Goal: Task Accomplishment & Management: Manage account settings

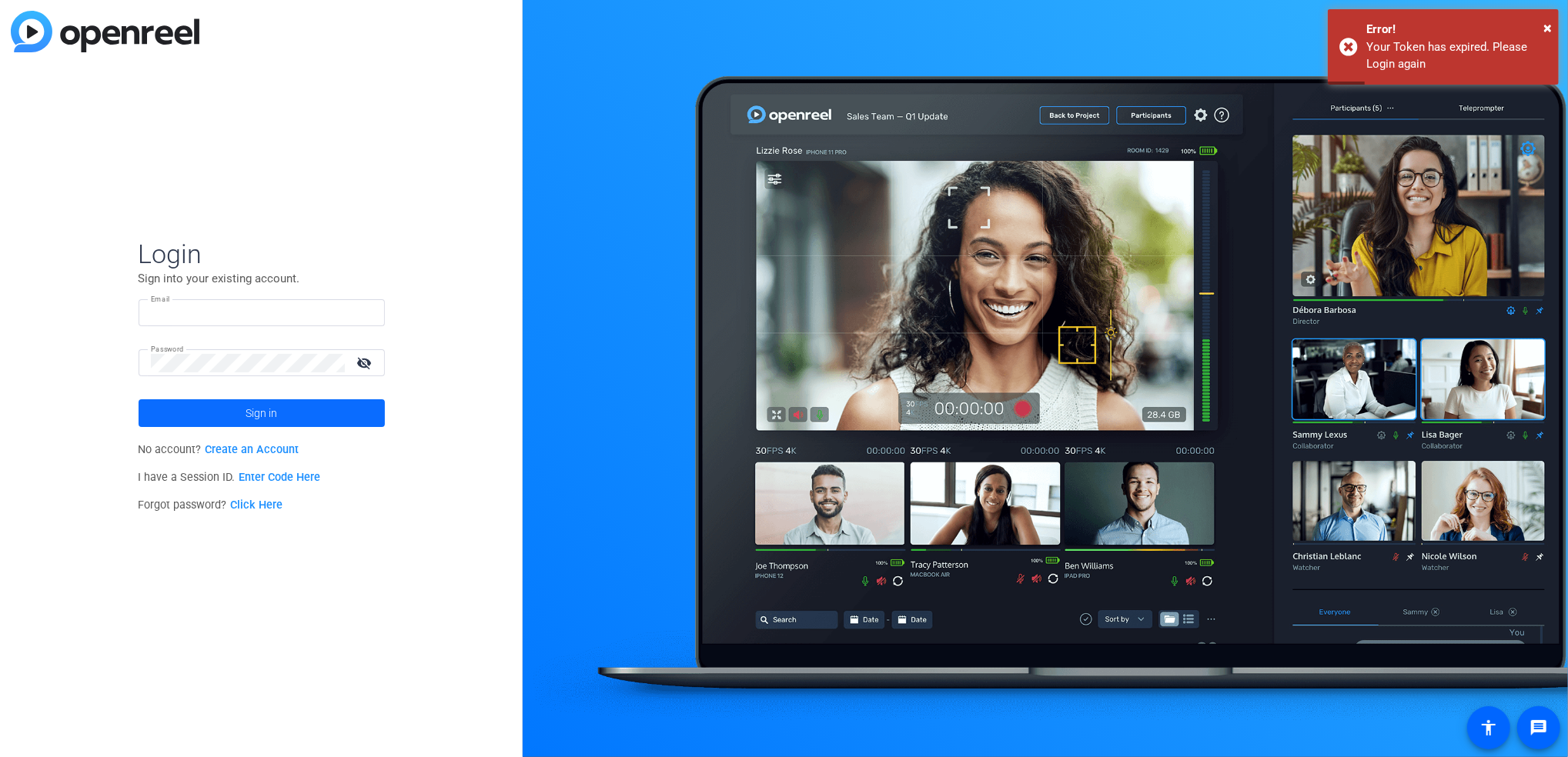
type input "[EMAIL_ADDRESS][DOMAIN_NAME]"
click at [343, 415] on span at bounding box center [262, 413] width 246 height 37
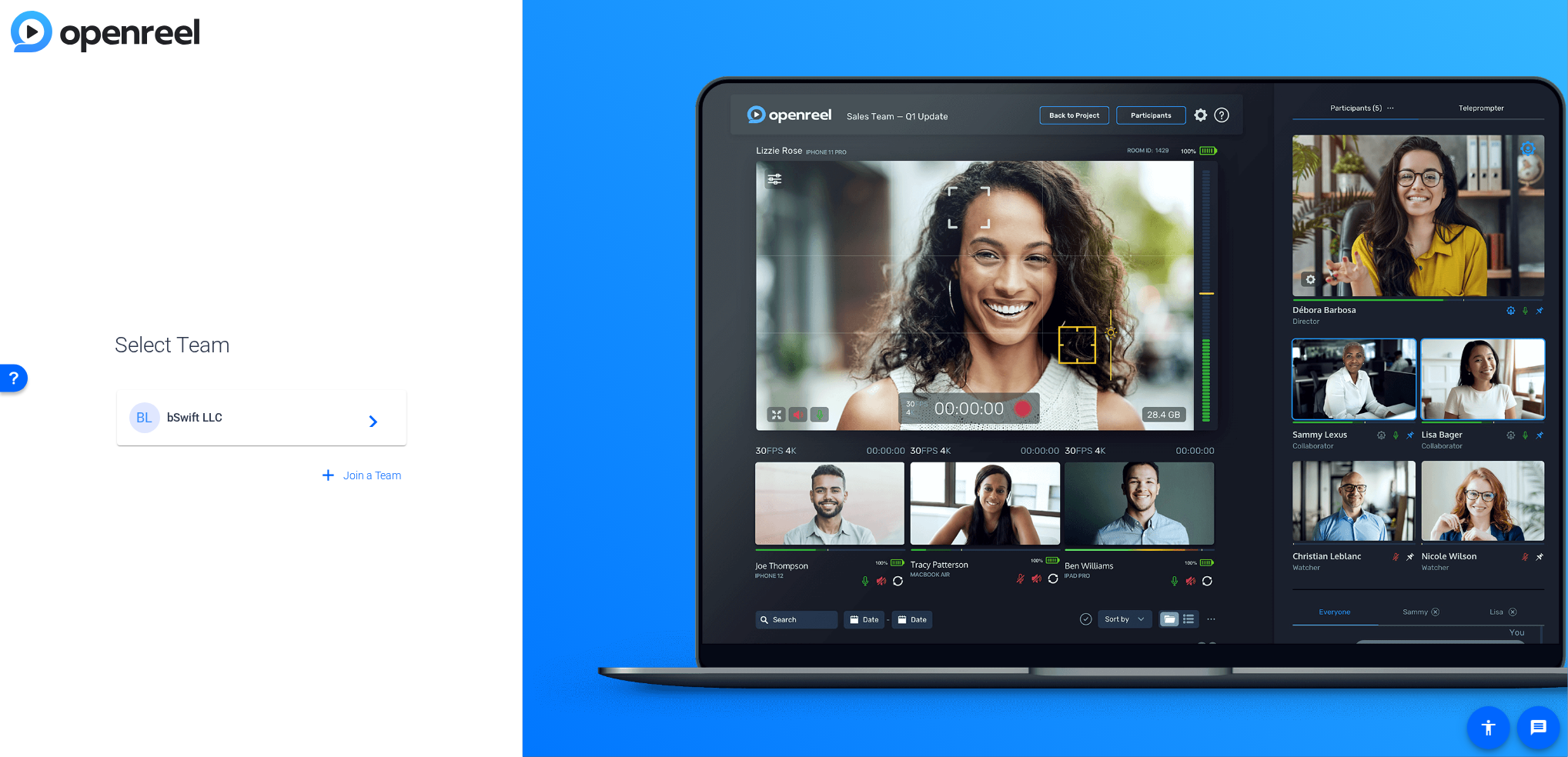
click at [343, 415] on span "bSwift LLC" at bounding box center [264, 418] width 193 height 14
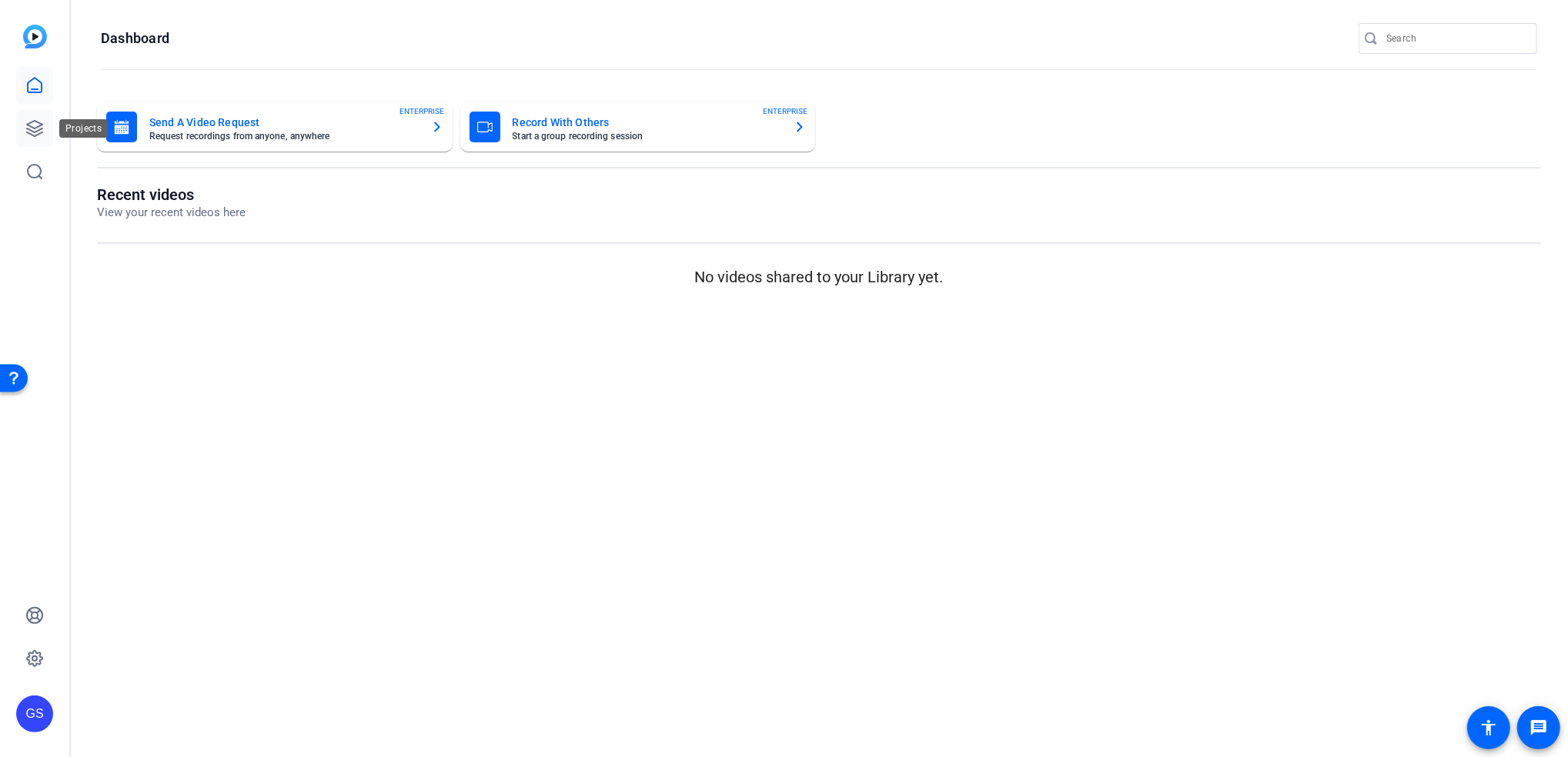
click at [39, 129] on icon at bounding box center [35, 129] width 16 height 16
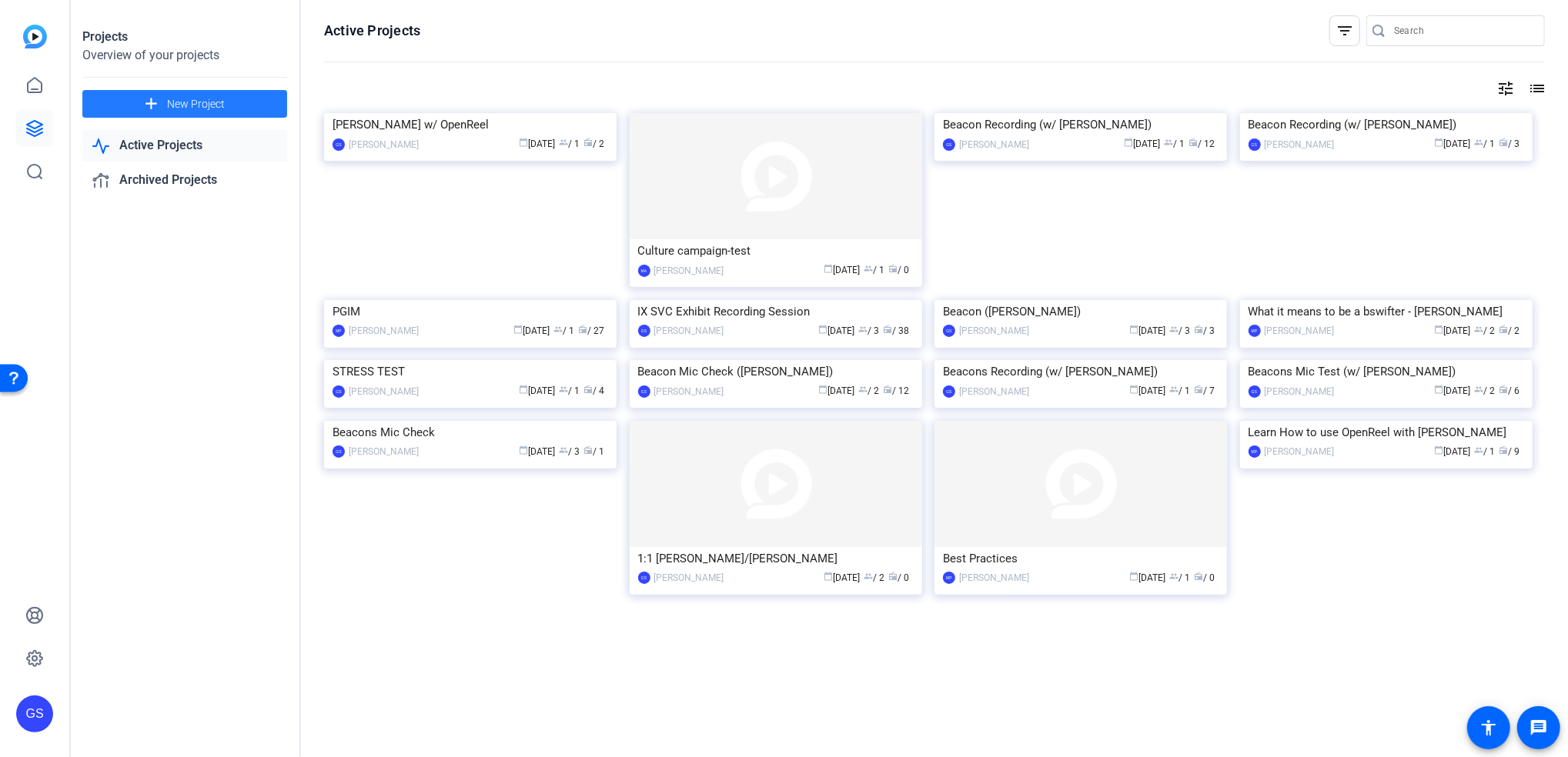
click at [195, 101] on span "New Project" at bounding box center [195, 104] width 58 height 17
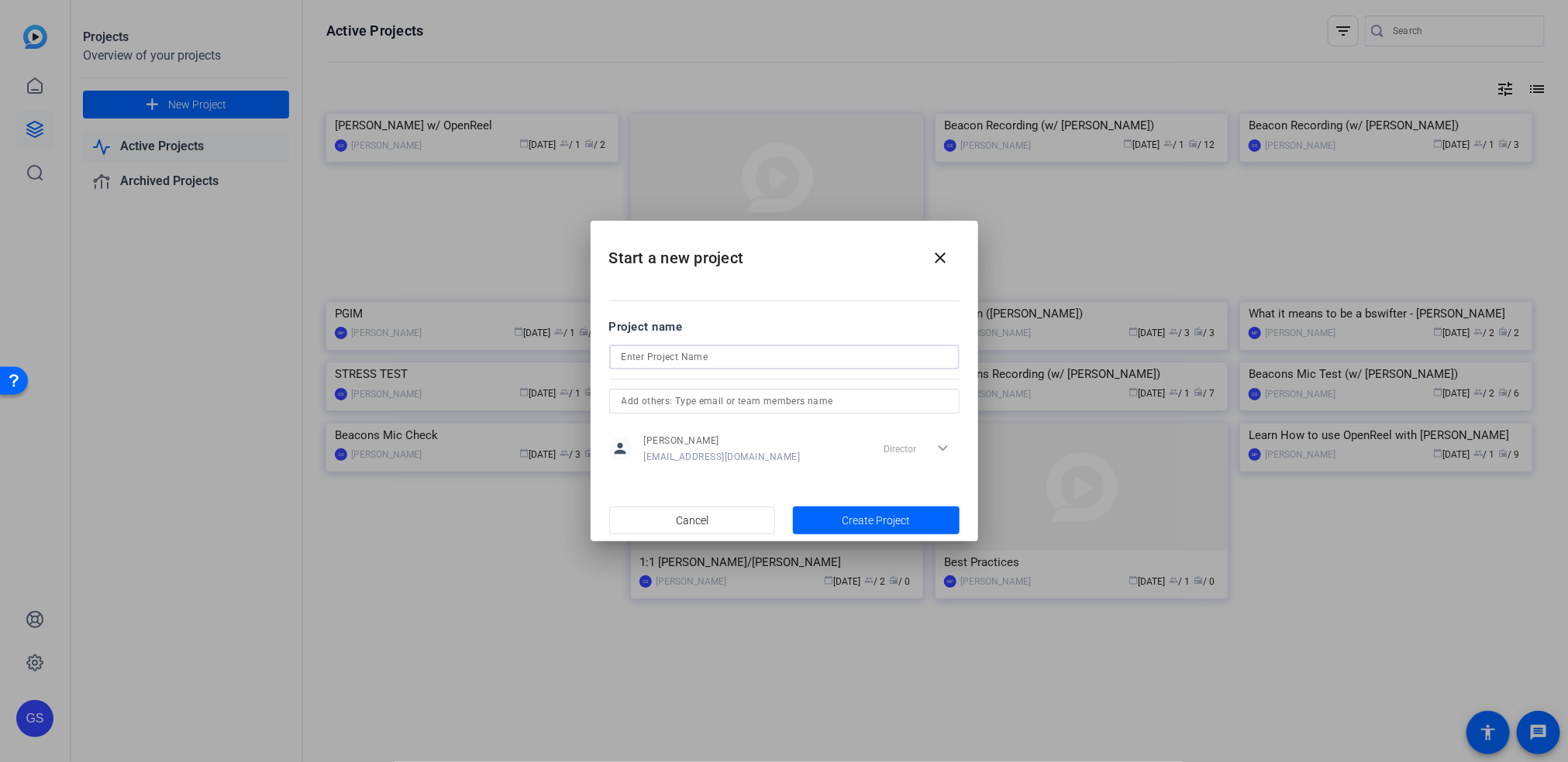
click at [759, 349] on input at bounding box center [784, 356] width 326 height 18
type input "Beacon Recording (w/ [PERSON_NAME])"
click at [850, 520] on span "Create Project" at bounding box center [876, 521] width 69 height 17
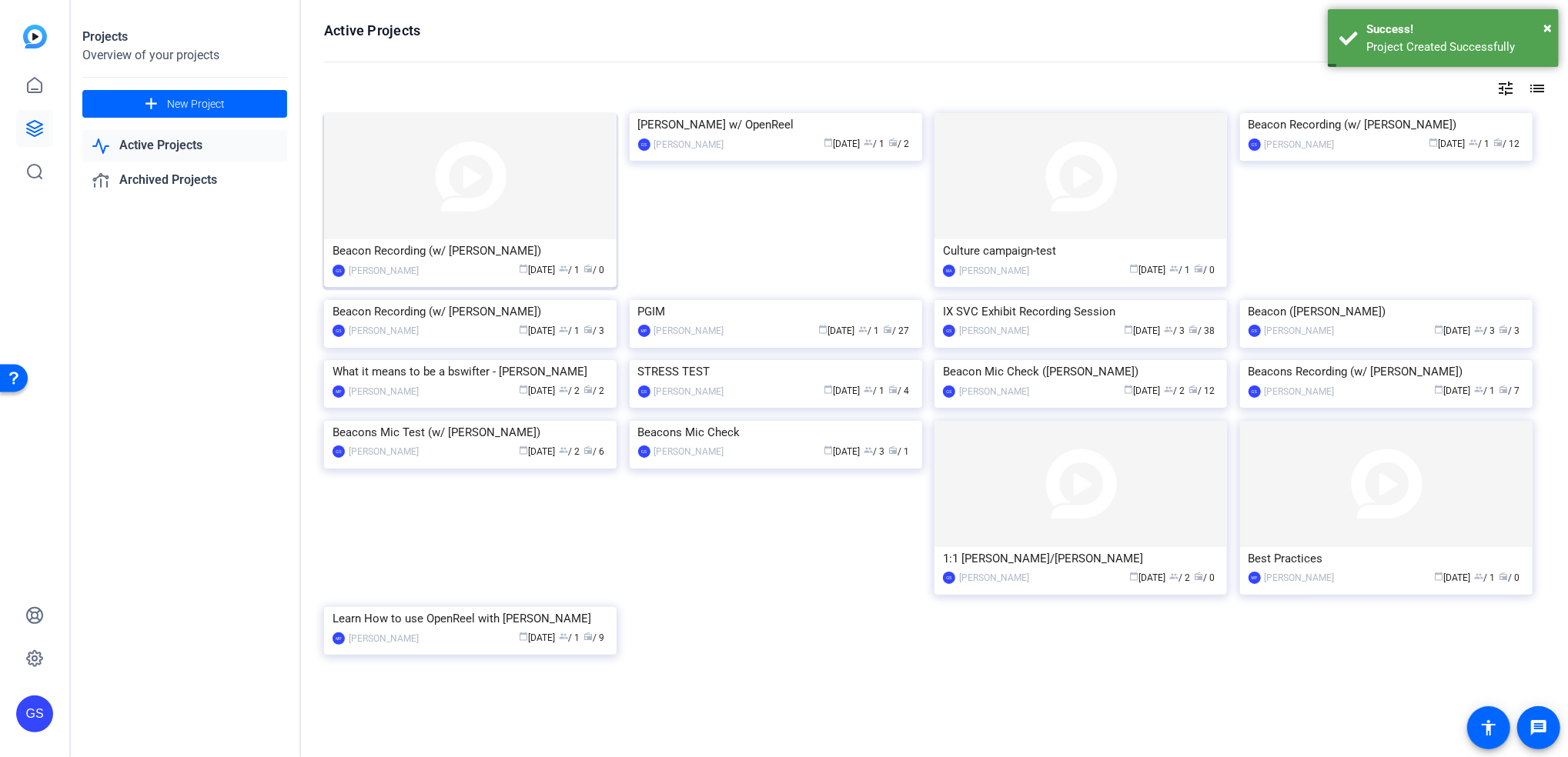
click at [548, 205] on img at bounding box center [469, 176] width 292 height 126
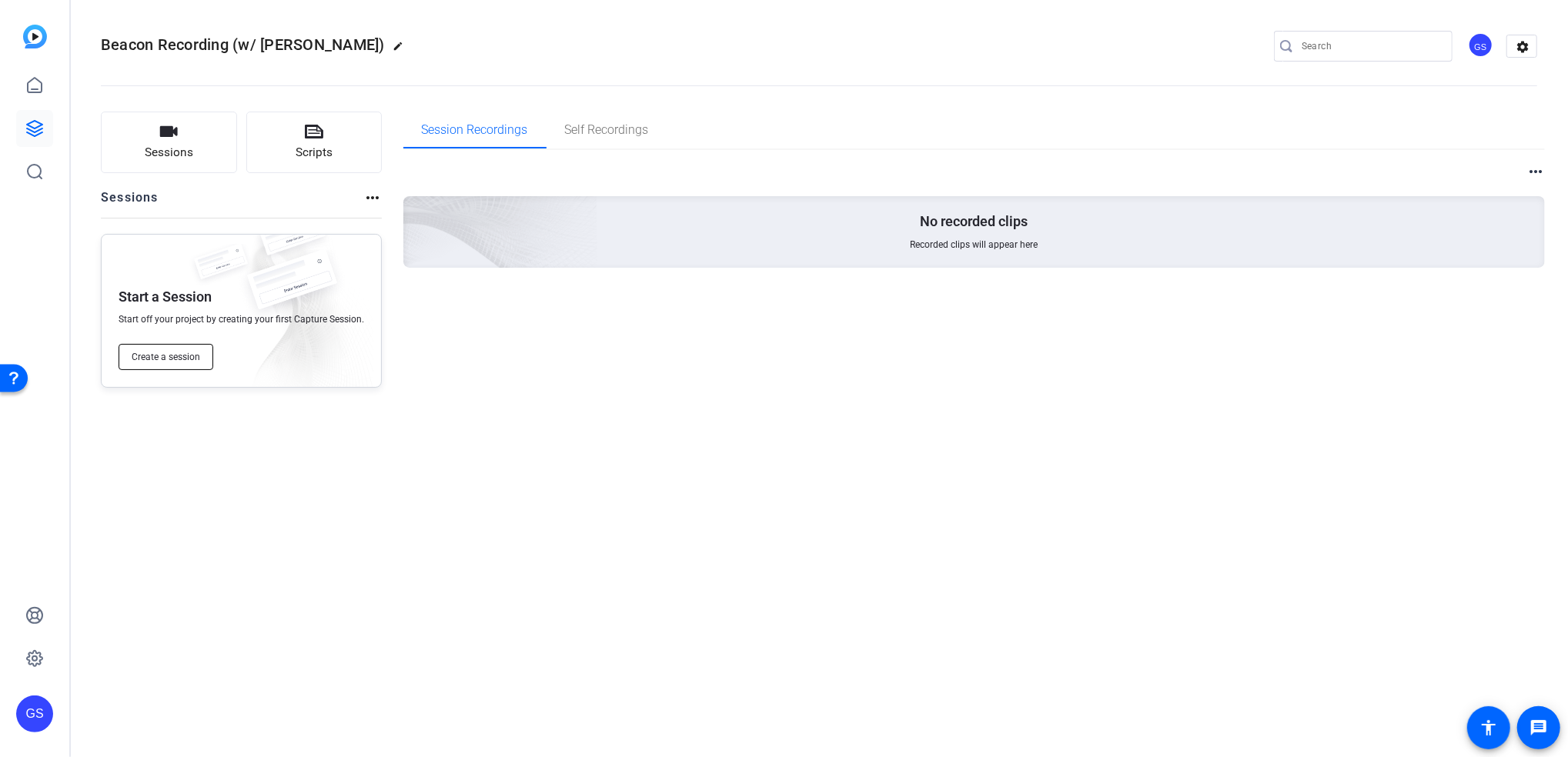
click at [195, 363] on button "Create a session" at bounding box center [166, 357] width 95 height 26
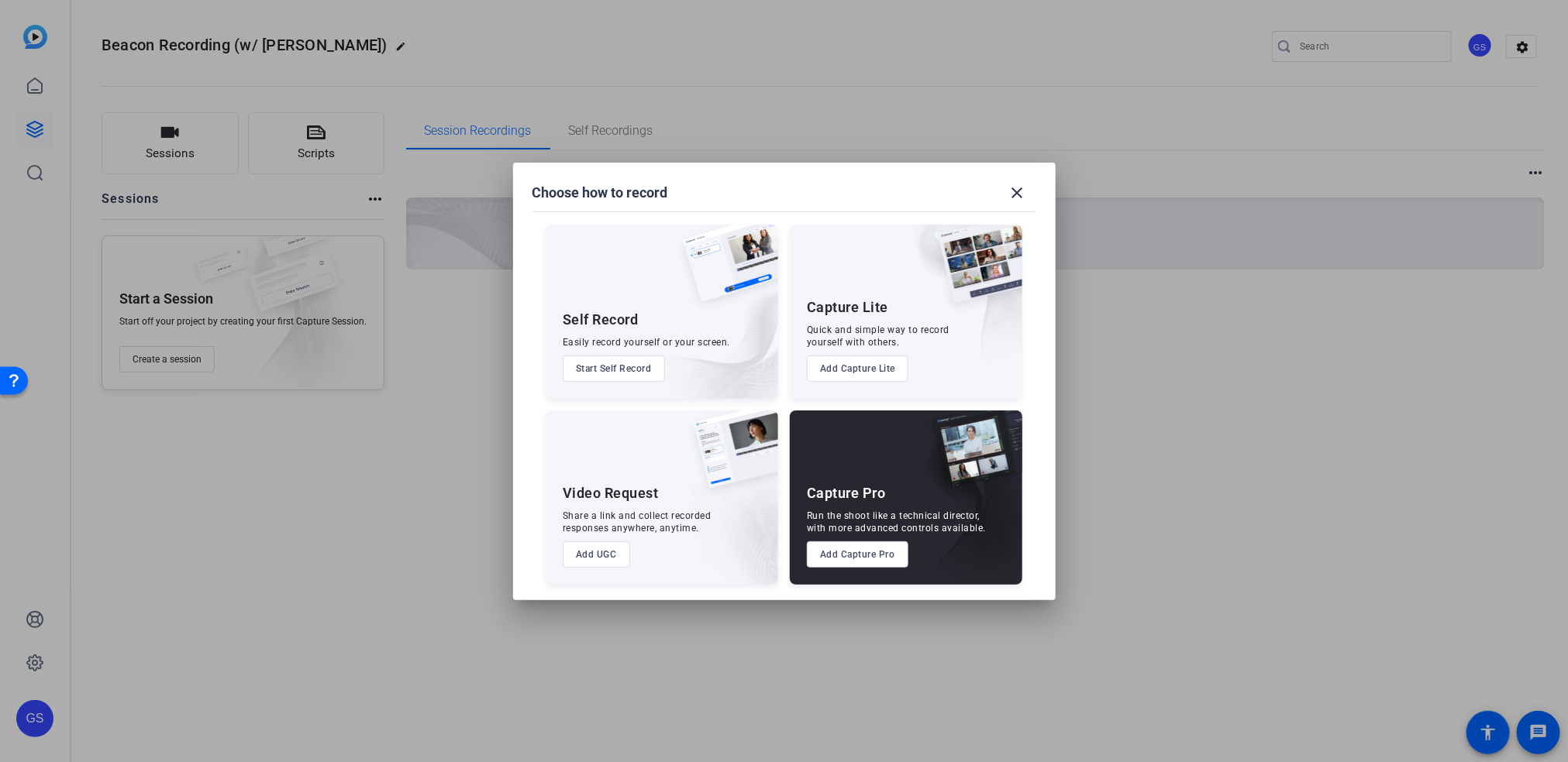
click at [845, 557] on button "Add Capture Pro" at bounding box center [858, 555] width 102 height 26
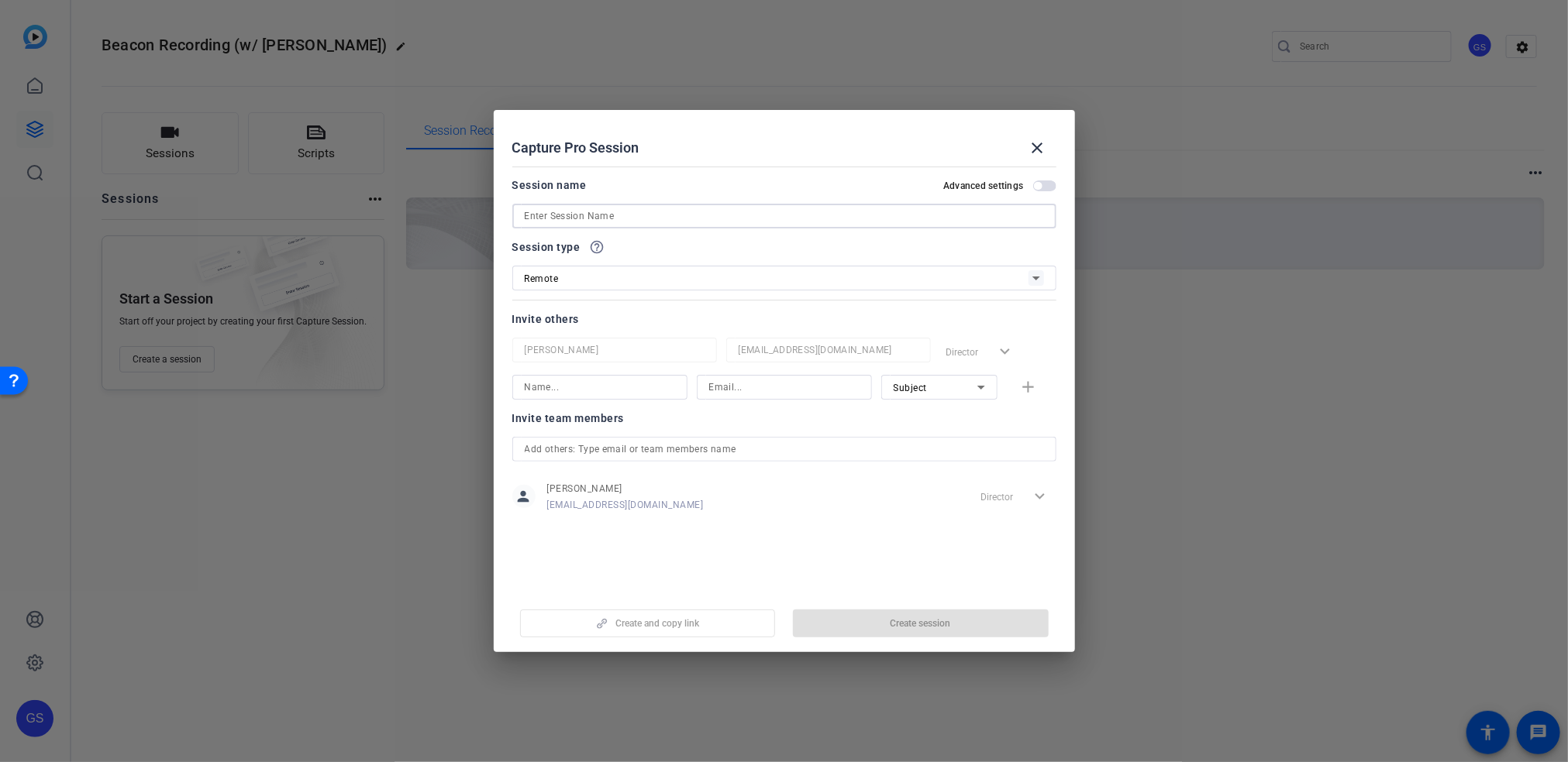
click at [726, 220] on input at bounding box center [784, 216] width 519 height 18
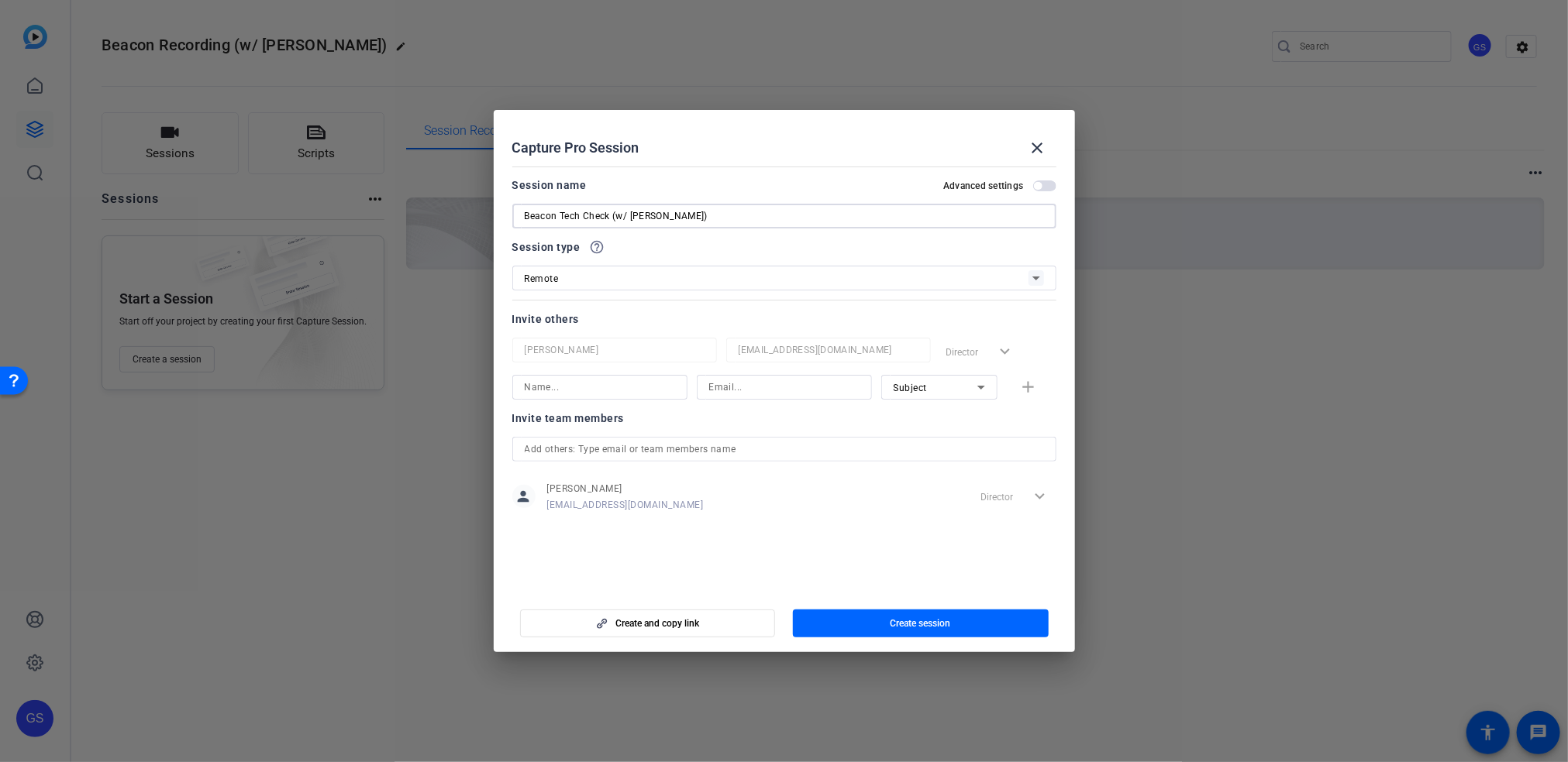
type input "Beacon Tech Check (w/ [PERSON_NAME])"
click at [1033, 381] on div "Subject add" at bounding box center [784, 387] width 544 height 25
click at [1031, 386] on div "Subject add" at bounding box center [784, 387] width 544 height 25
click at [986, 389] on icon at bounding box center [981, 387] width 18 height 18
drag, startPoint x: 814, startPoint y: 499, endPoint x: 777, endPoint y: 445, distance: 65.5
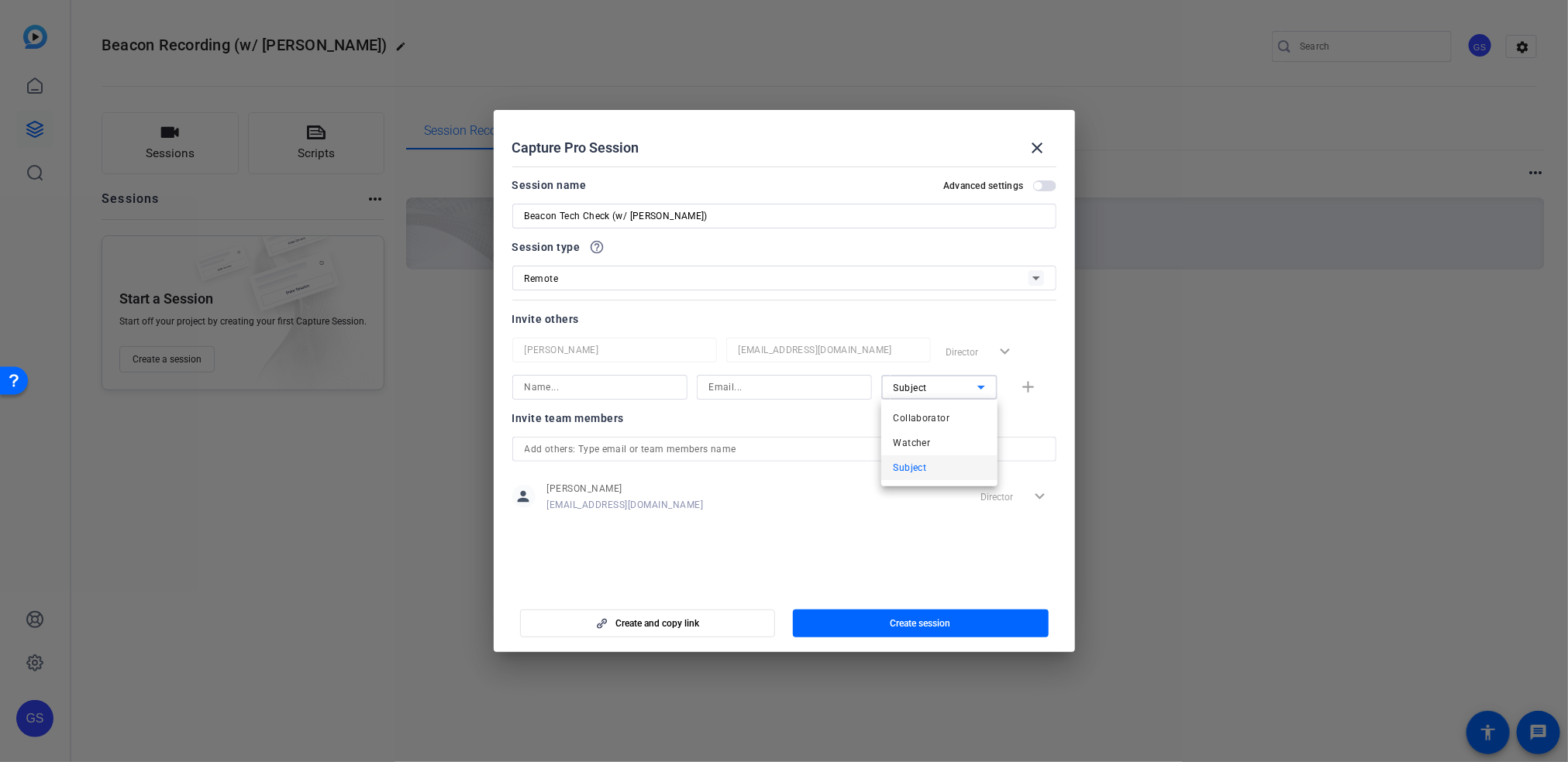
click at [777, 445] on div at bounding box center [784, 381] width 1568 height 762
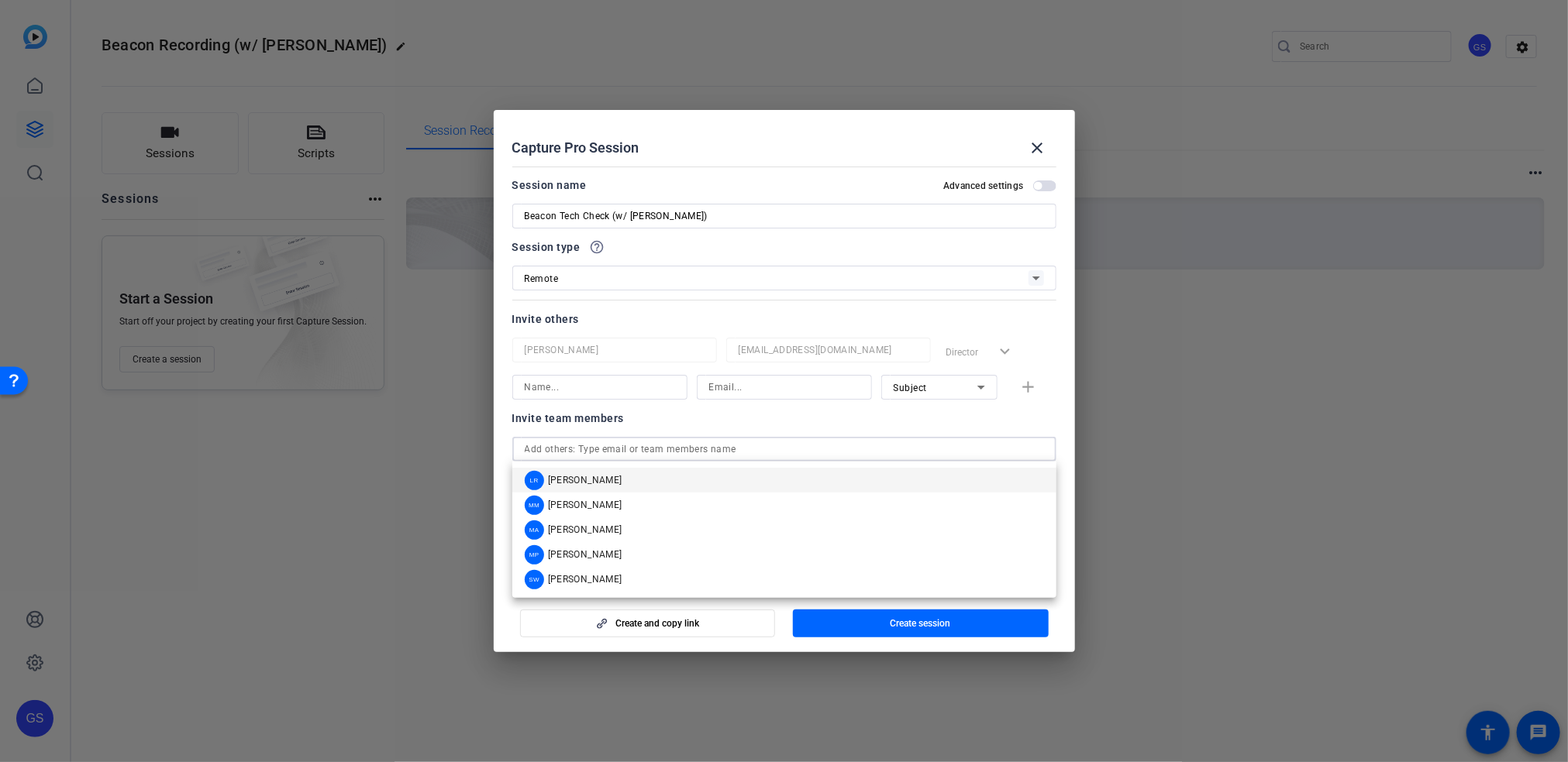
click at [777, 445] on input "text" at bounding box center [784, 449] width 519 height 18
click at [597, 525] on span "[PERSON_NAME]" at bounding box center [585, 530] width 75 height 12
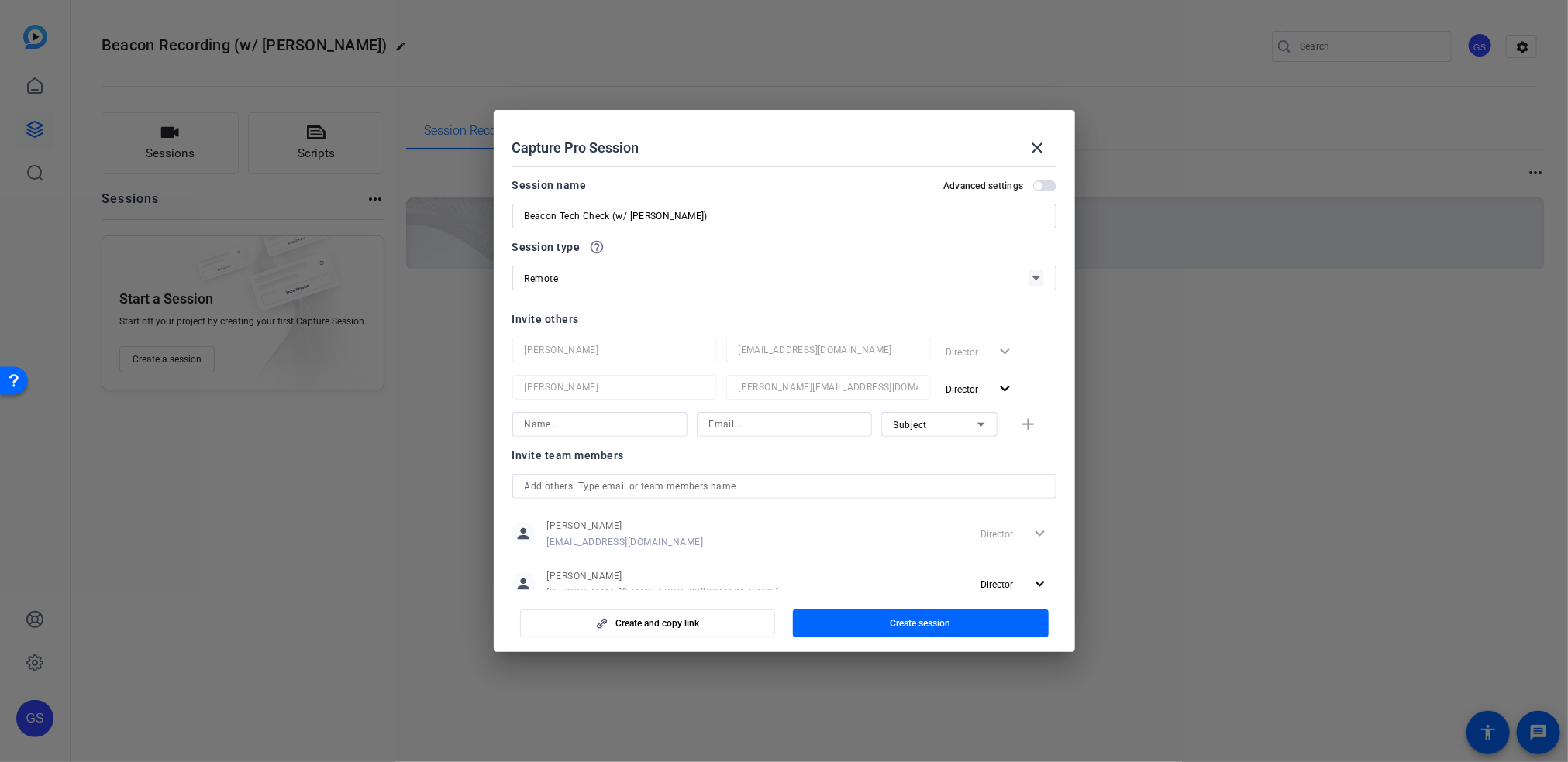
click at [597, 525] on span "[PERSON_NAME]" at bounding box center [625, 526] width 156 height 12
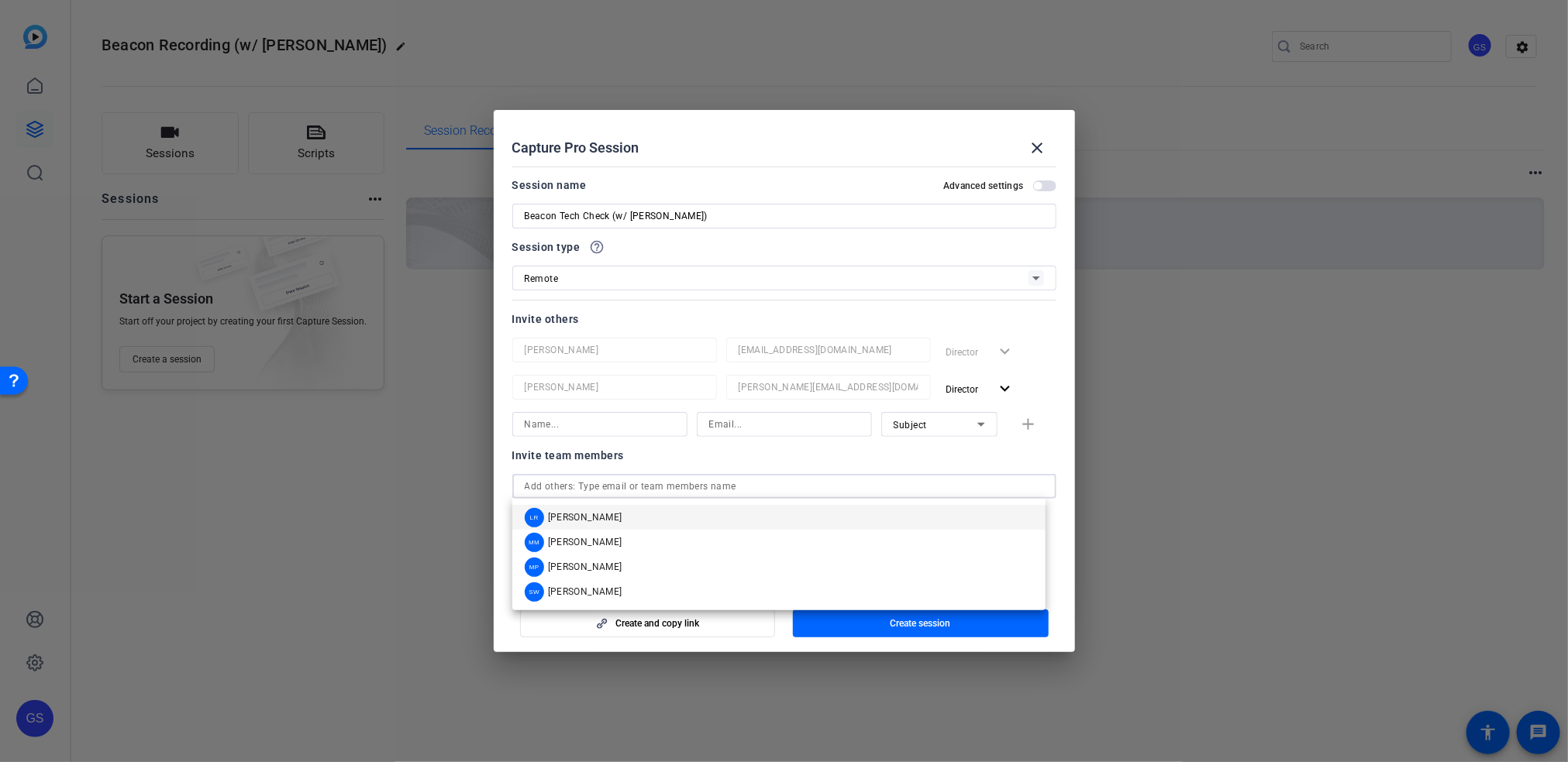
click at [635, 492] on input "text" at bounding box center [784, 486] width 519 height 18
click at [613, 560] on mat-option "MP [PERSON_NAME]" at bounding box center [778, 567] width 533 height 25
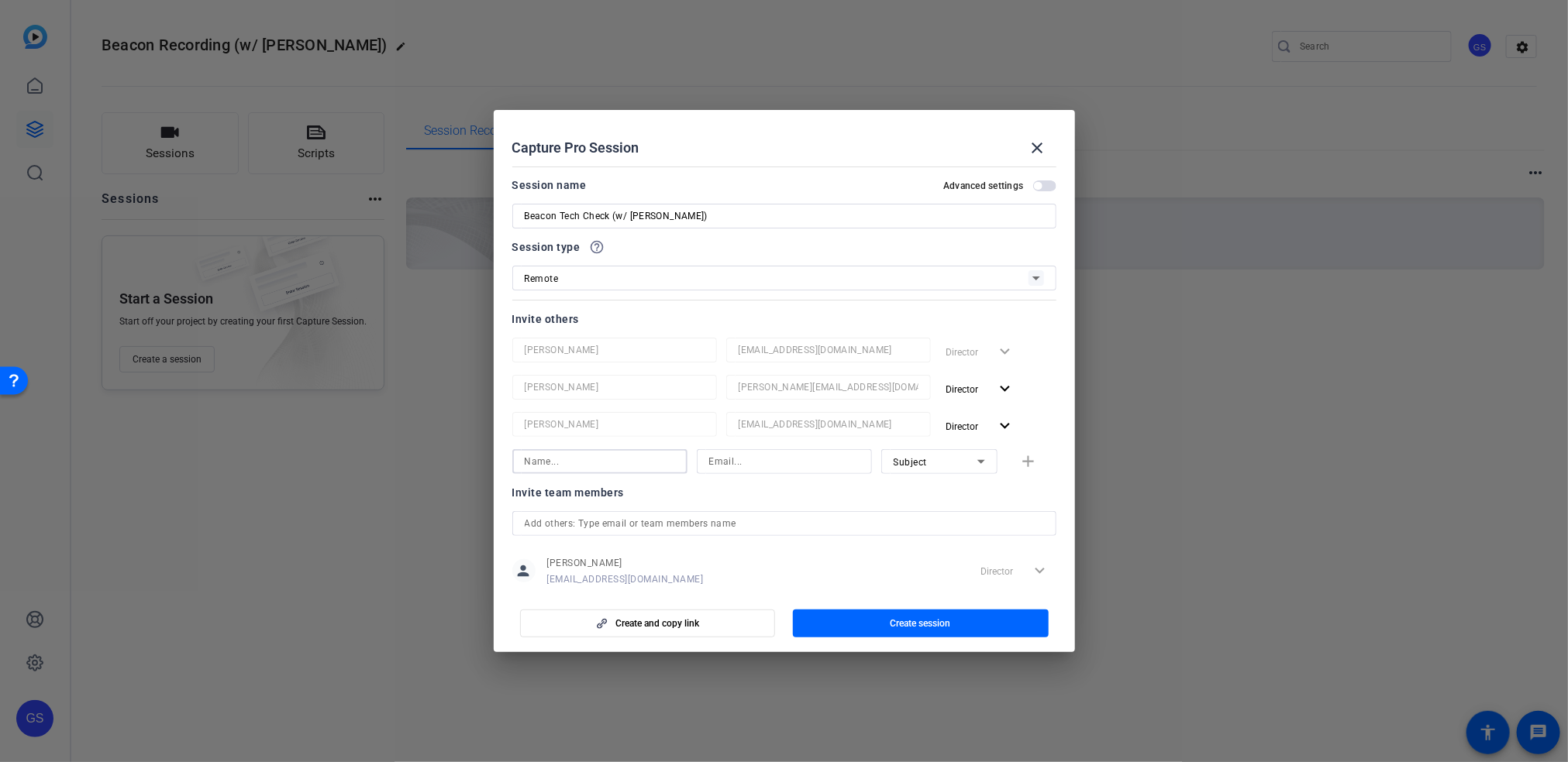
click at [578, 460] on input at bounding box center [599, 461] width 150 height 18
type input "[PERSON_NAME]"
paste input "[EMAIL_ADDRESS][DOMAIN_NAME]"
type input "[EMAIL_ADDRESS][DOMAIN_NAME]"
click at [1033, 182] on span "button" at bounding box center [1044, 186] width 23 height 11
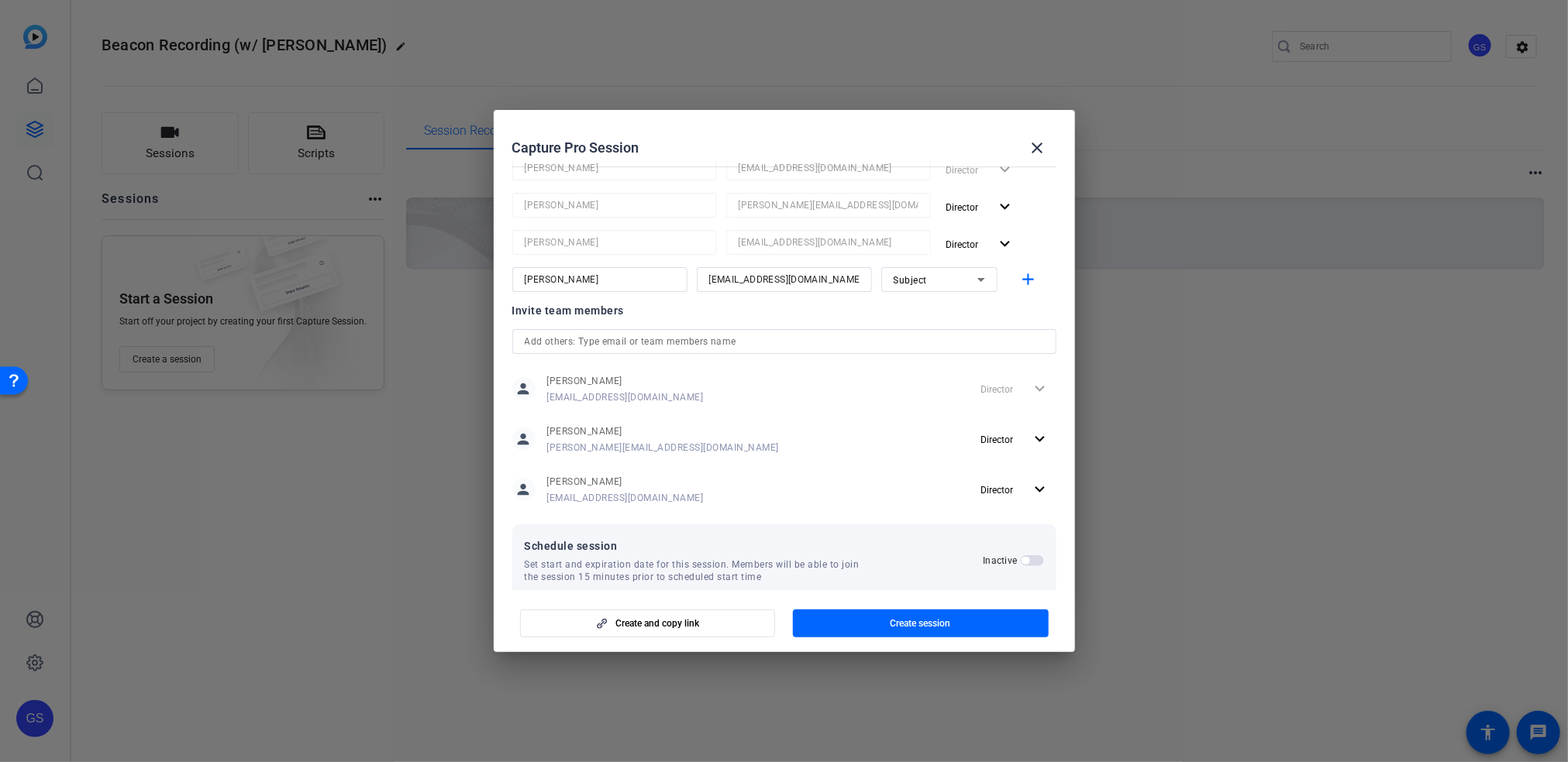
scroll to position [204, 0]
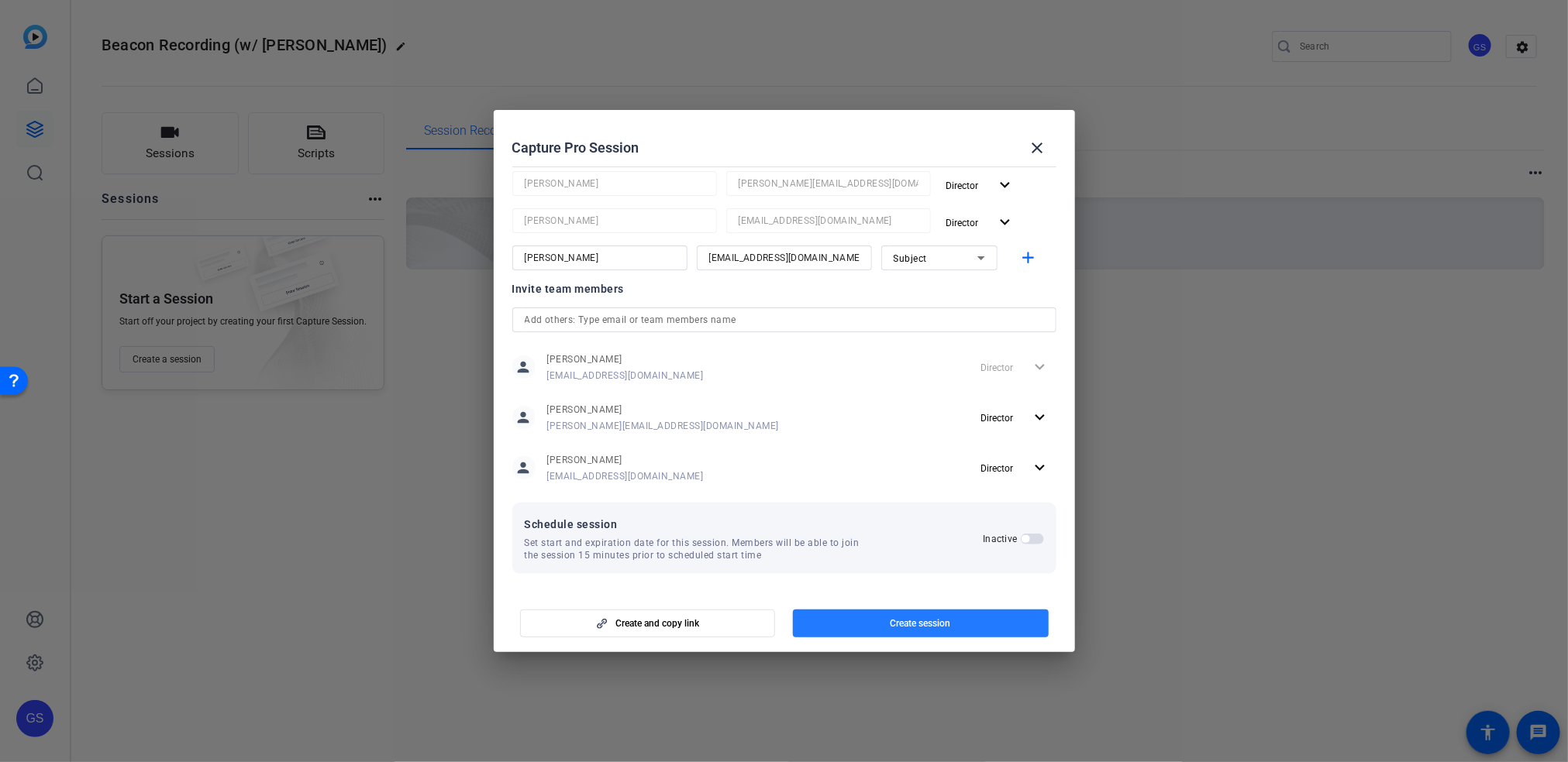
click at [903, 626] on span "Create session" at bounding box center [921, 623] width 61 height 12
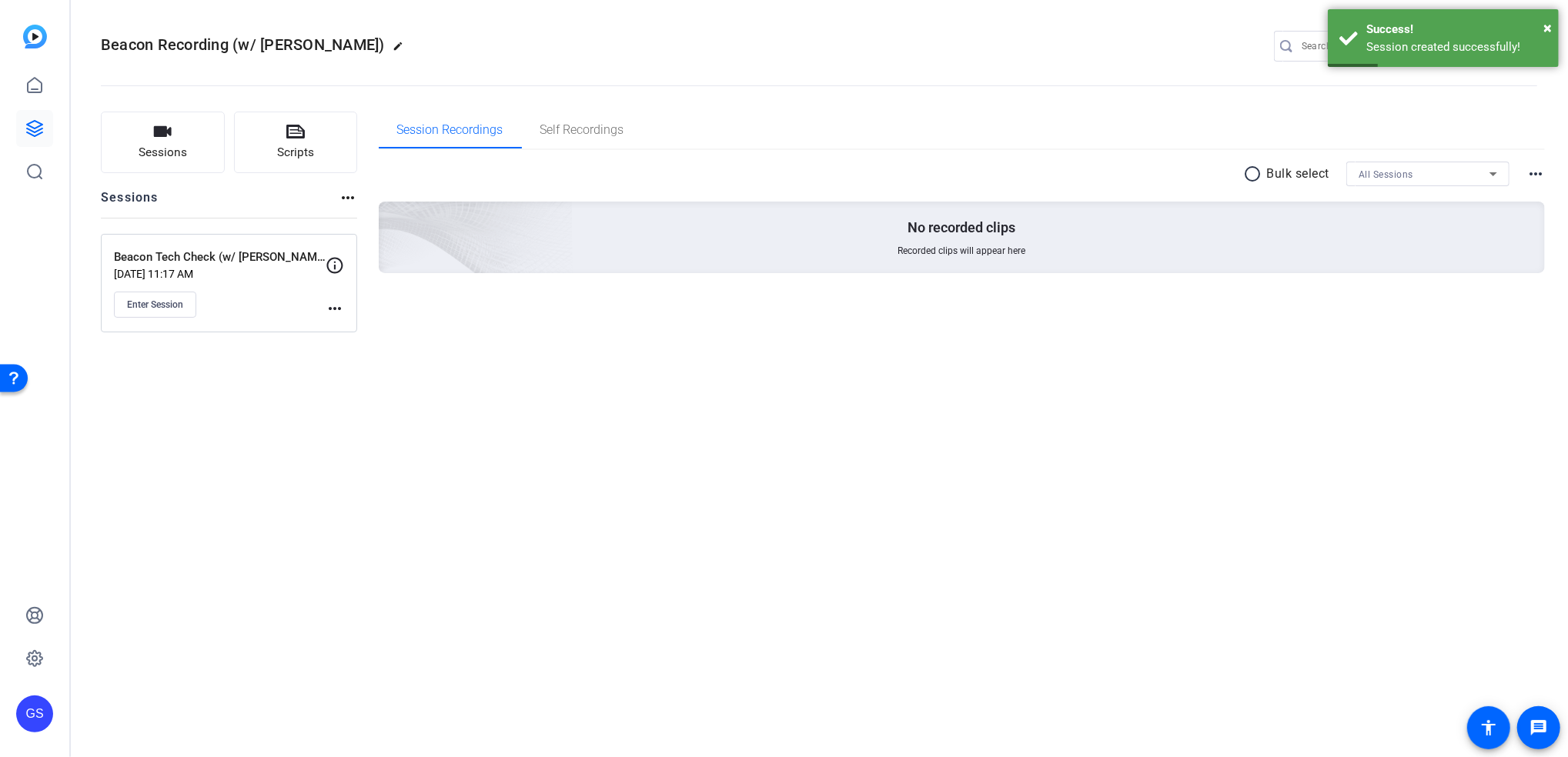
click at [338, 305] on mat-icon "more_horiz" at bounding box center [334, 308] width 18 height 18
click at [359, 338] on span "Edit Session" at bounding box center [373, 331] width 70 height 18
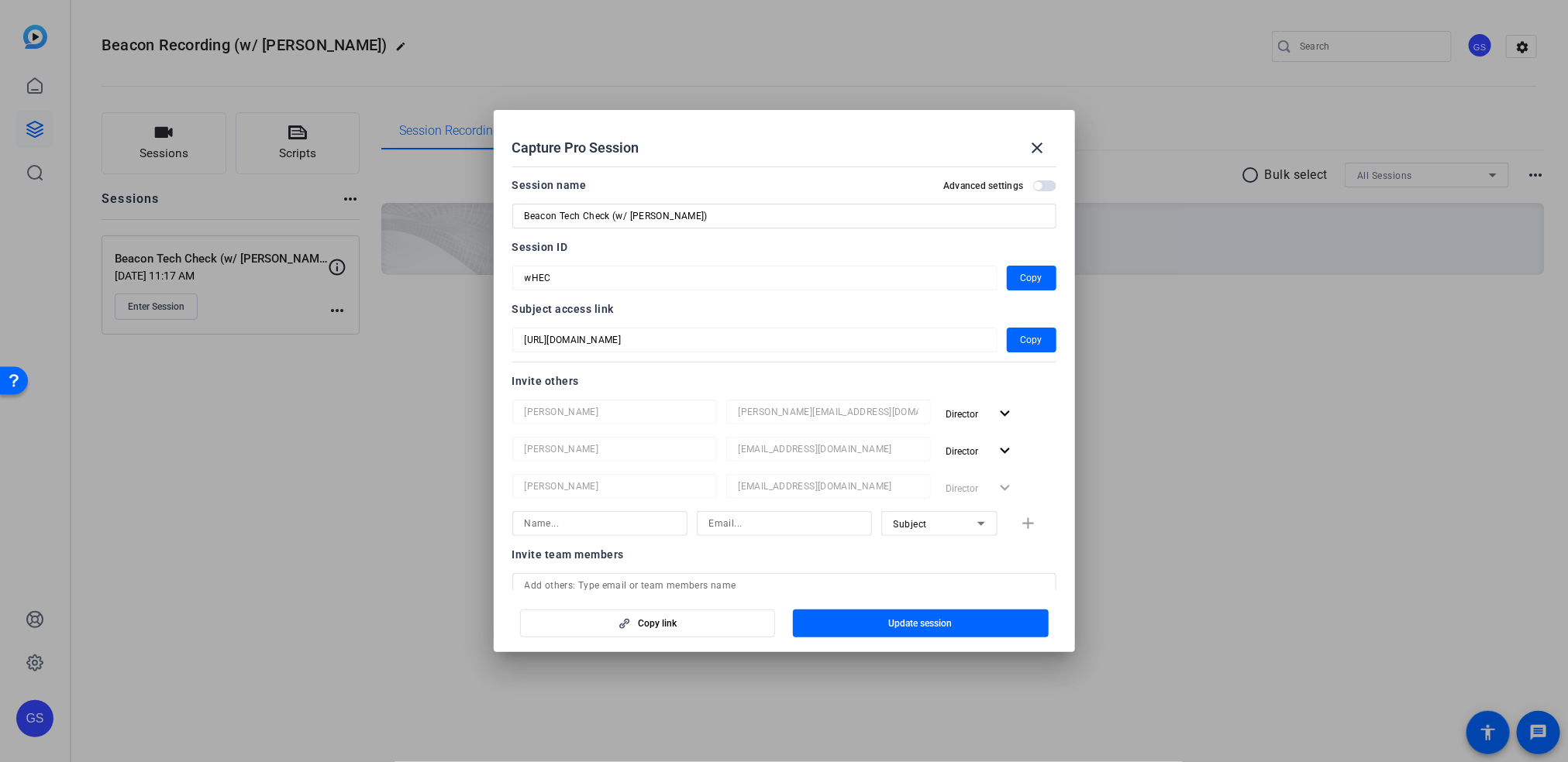
click at [1042, 183] on span "button" at bounding box center [1044, 186] width 23 height 11
click at [1033, 188] on span "button" at bounding box center [1044, 186] width 23 height 11
click at [1024, 343] on span "Copy" at bounding box center [1031, 340] width 22 height 18
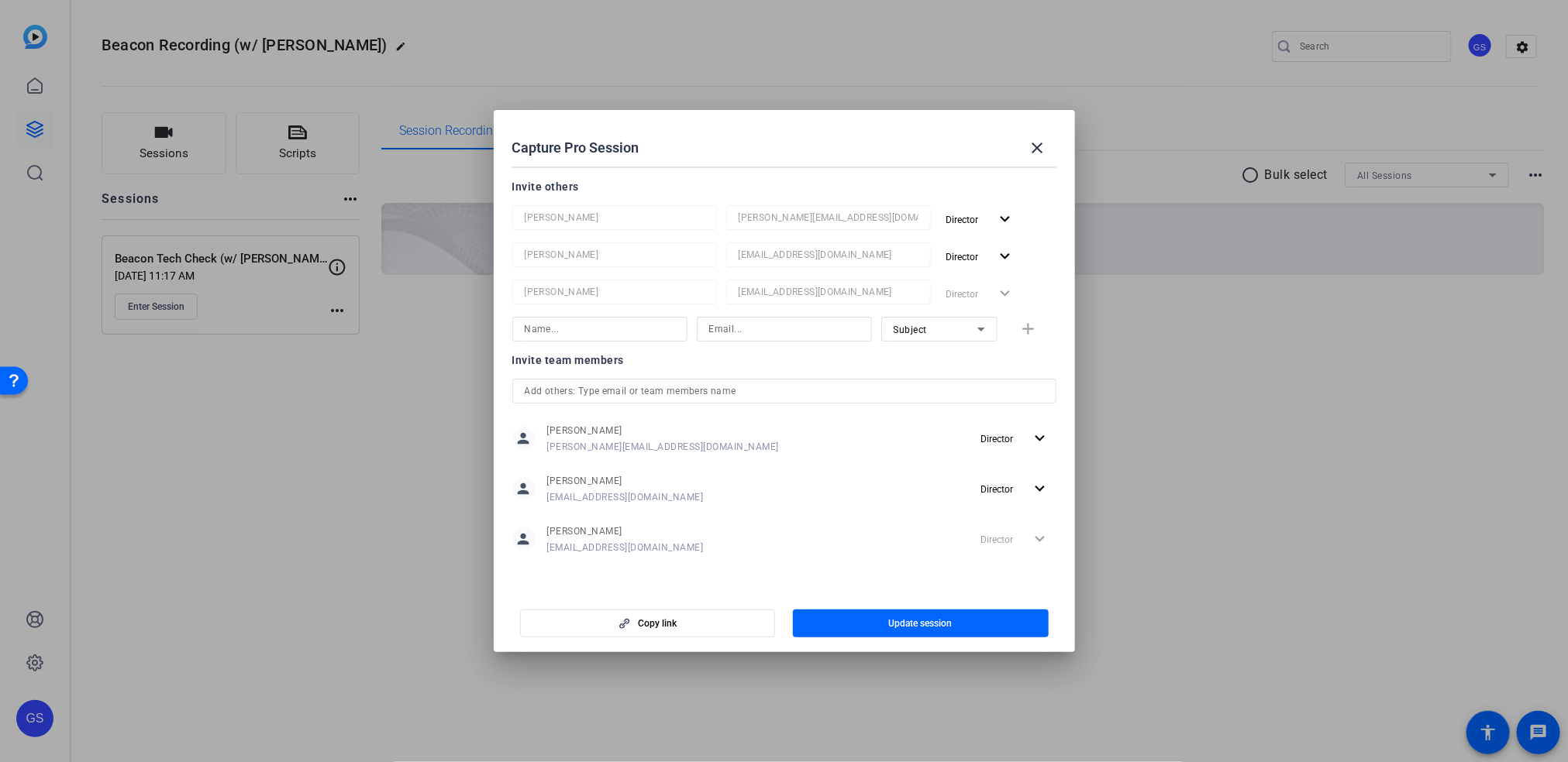
scroll to position [0, 0]
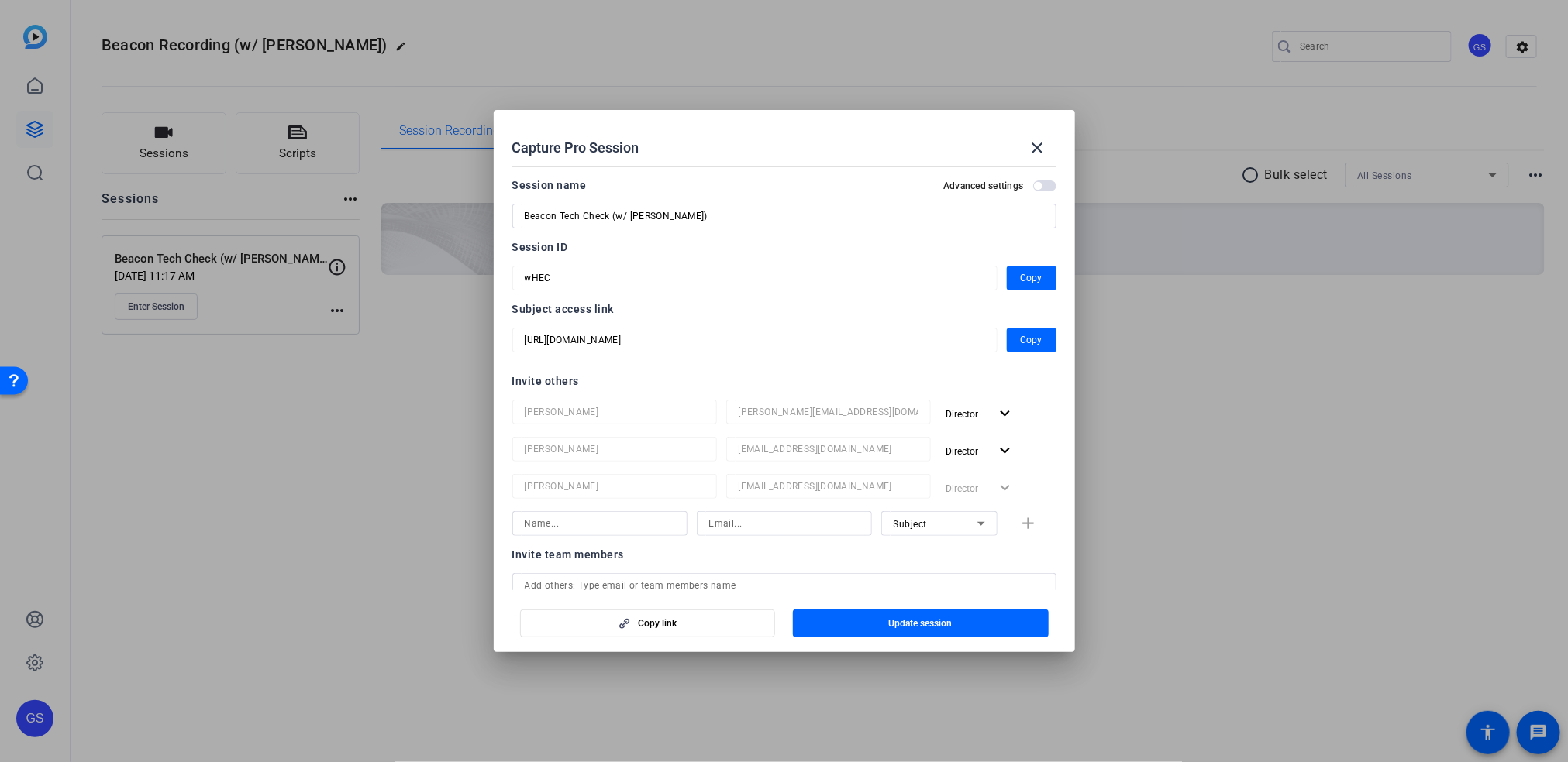
click at [1037, 185] on span "button" at bounding box center [1044, 186] width 23 height 11
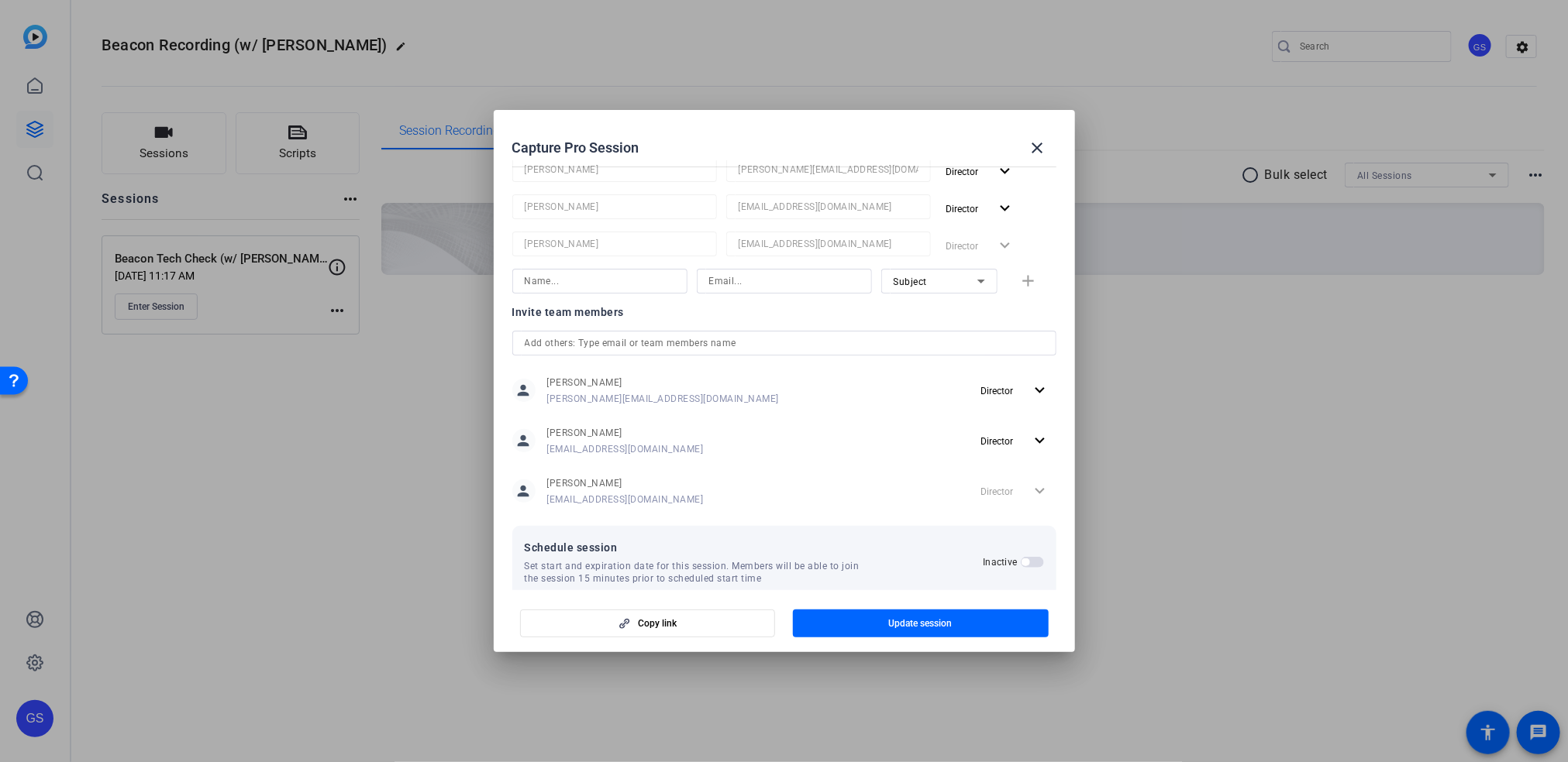
scroll to position [266, 0]
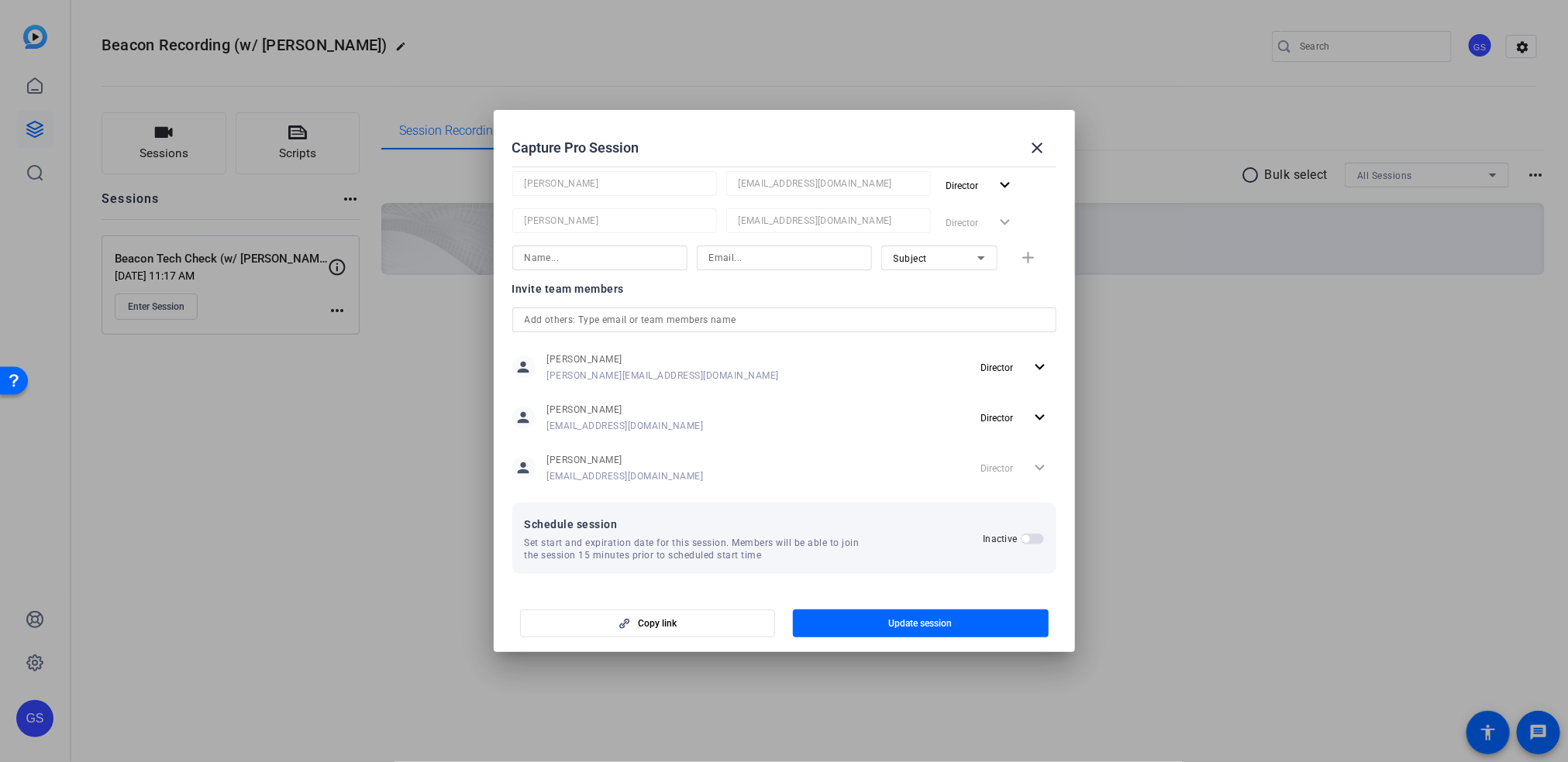
click at [1022, 539] on span "button" at bounding box center [1025, 539] width 8 height 8
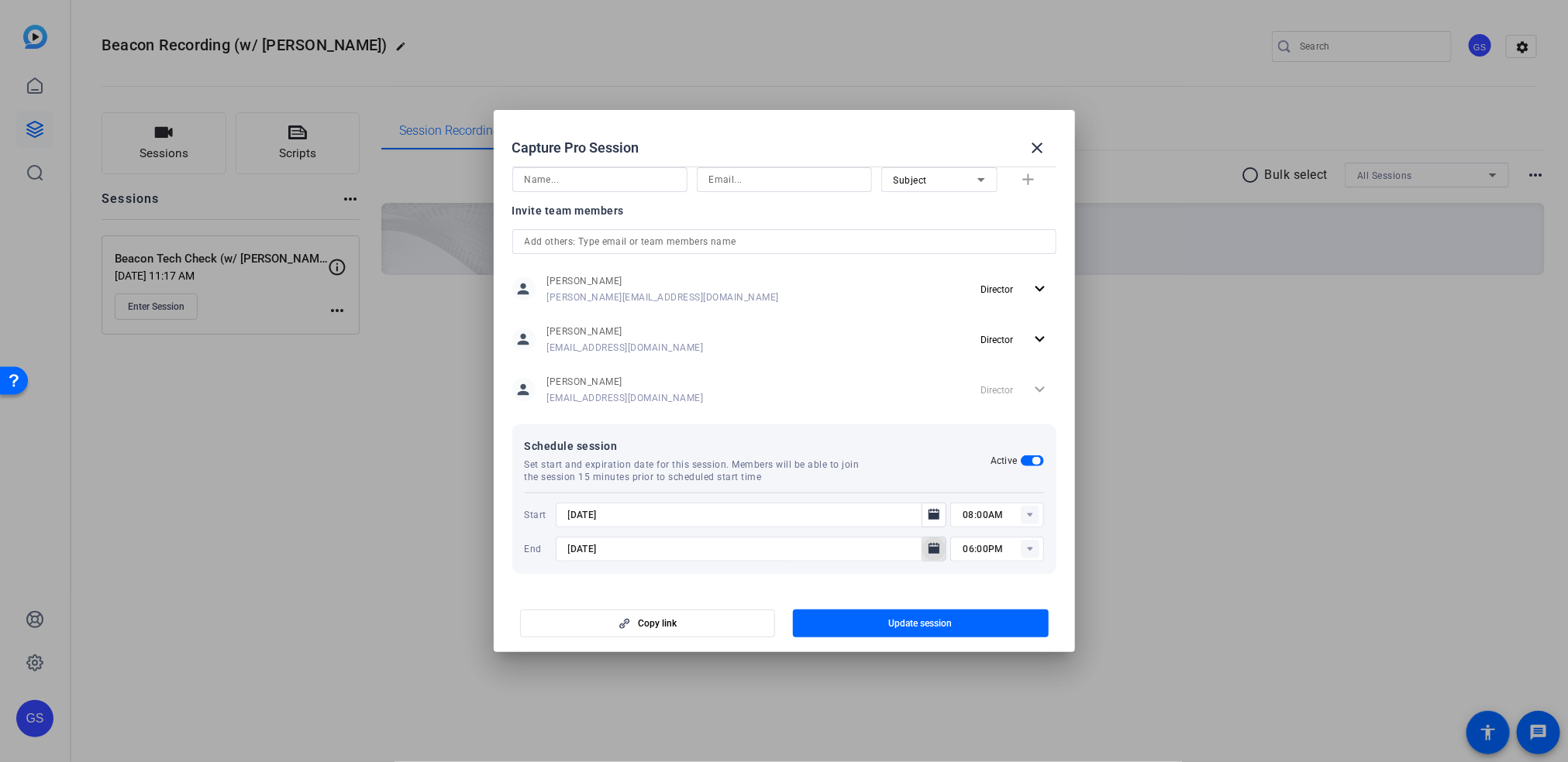
click at [928, 543] on icon "Open calendar" at bounding box center [934, 549] width 12 height 18
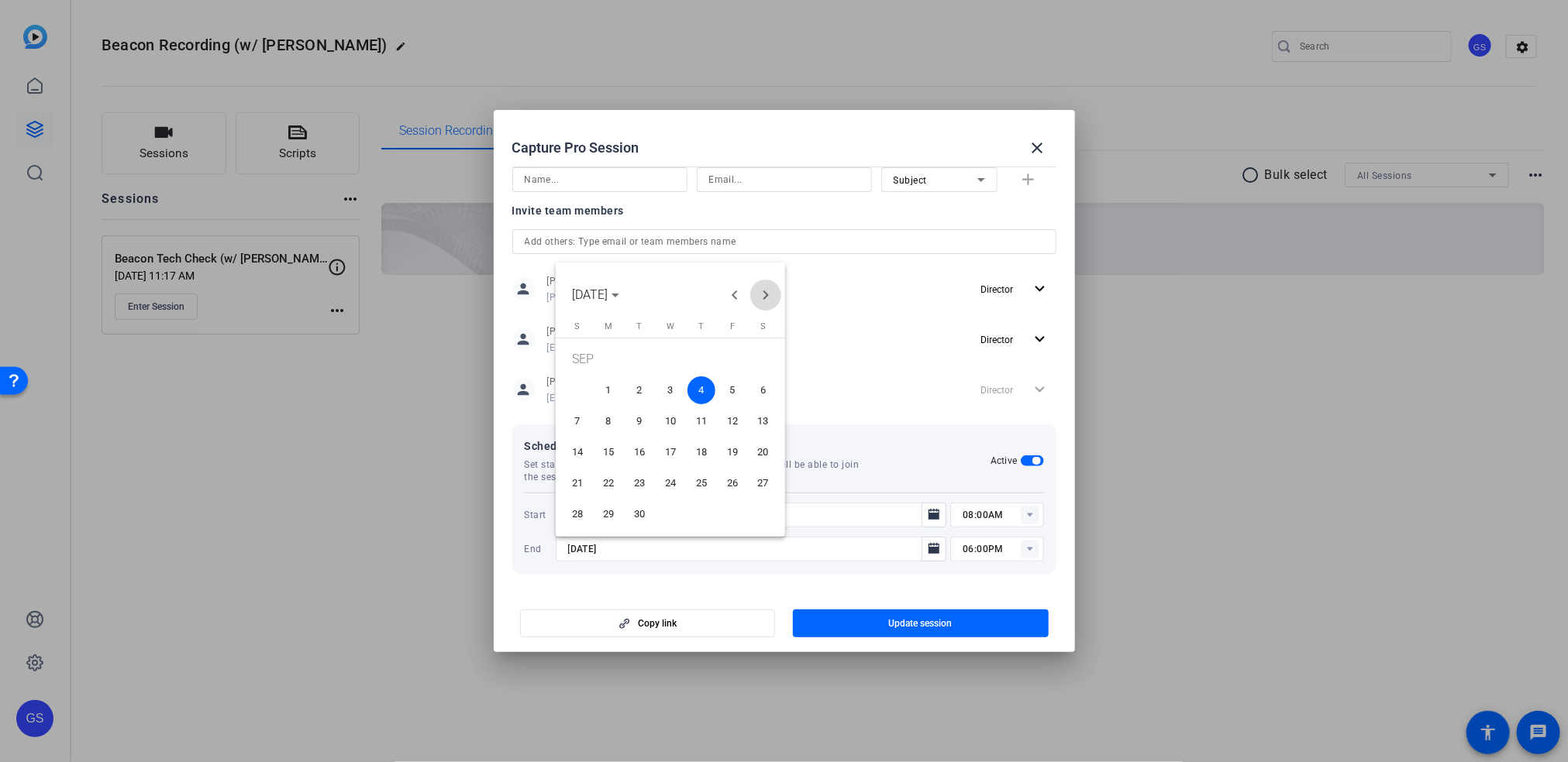
click at [761, 293] on span "Next month" at bounding box center [765, 295] width 31 height 31
click at [732, 294] on span "Previous month" at bounding box center [734, 295] width 31 height 31
click at [616, 517] on span "29" at bounding box center [609, 514] width 28 height 28
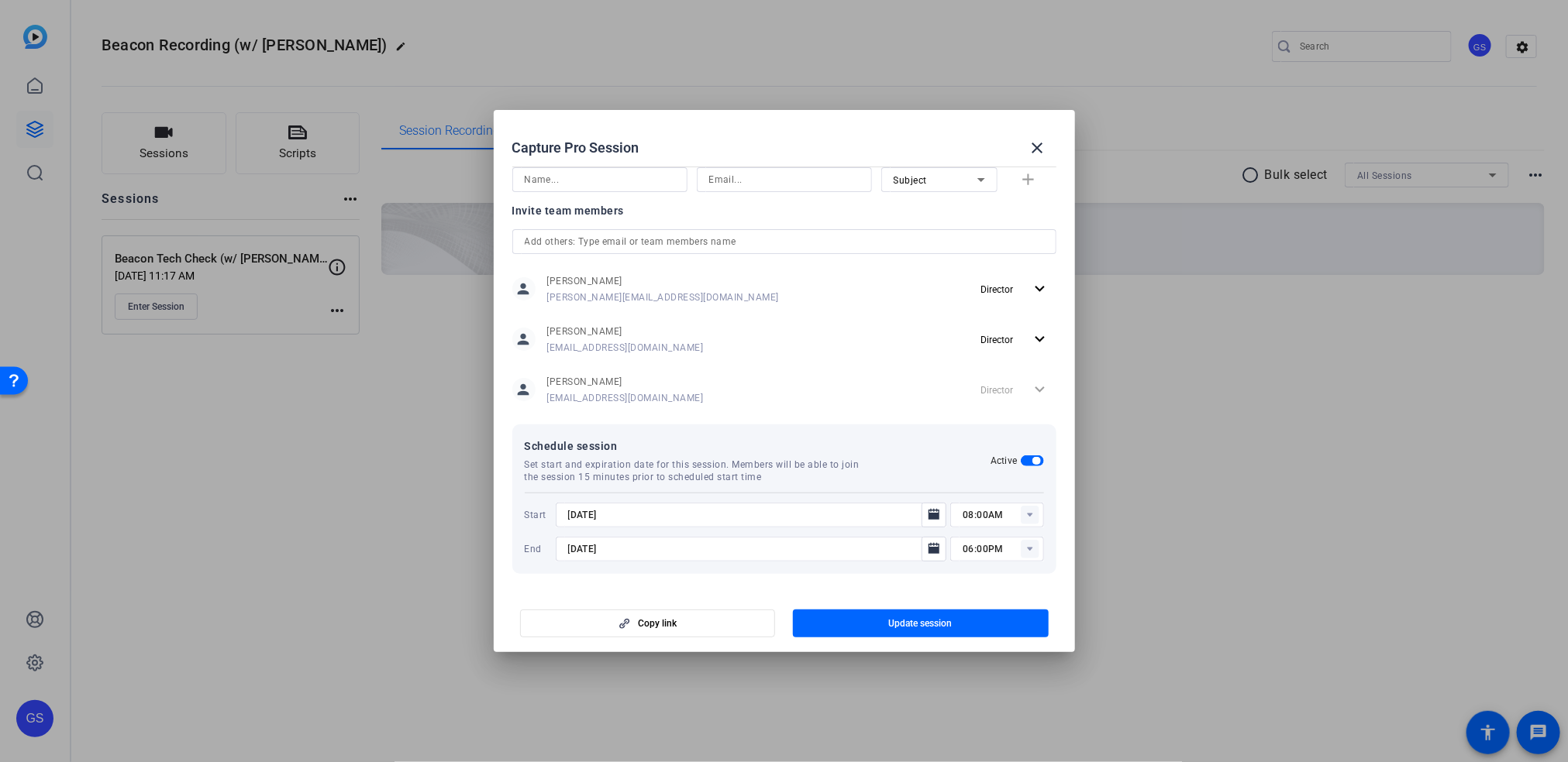
type input "[DATE]"
click at [928, 511] on icon "Open calendar" at bounding box center [934, 514] width 12 height 18
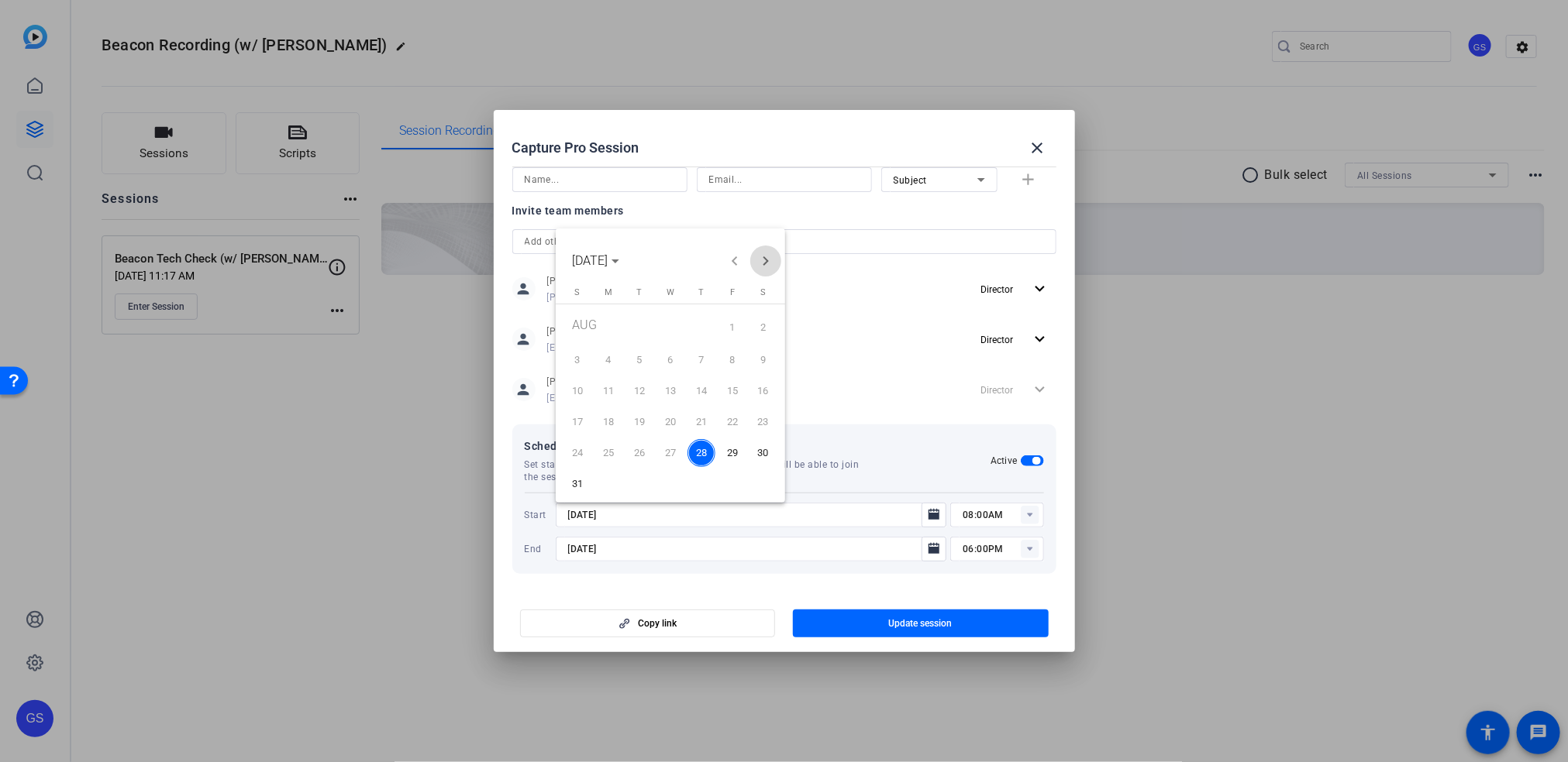
click at [759, 267] on span "Next month" at bounding box center [765, 261] width 31 height 31
click at [613, 479] on span "29" at bounding box center [609, 480] width 28 height 28
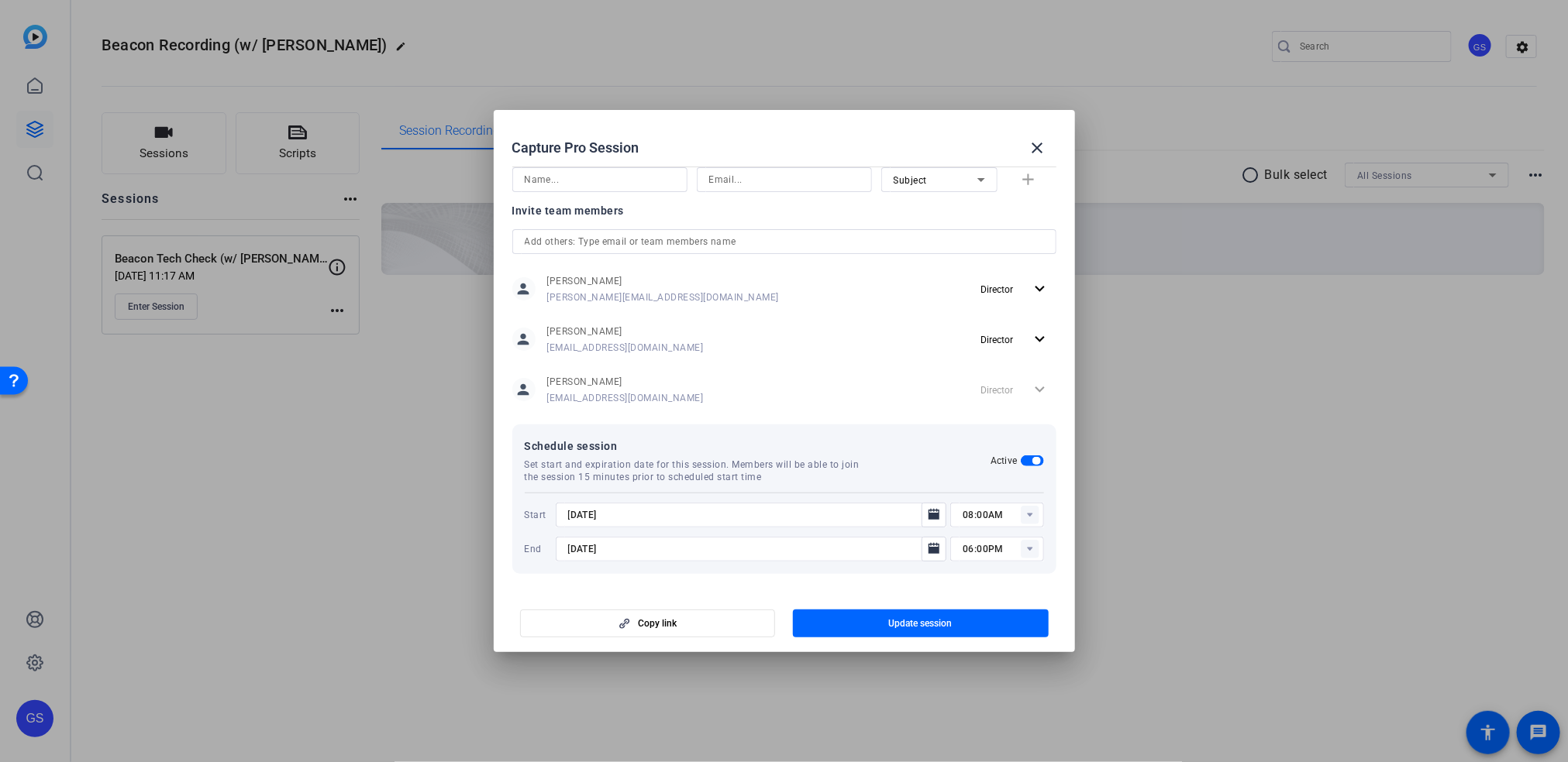
type input "[DATE]"
click at [904, 623] on span "Update session" at bounding box center [921, 623] width 63 height 12
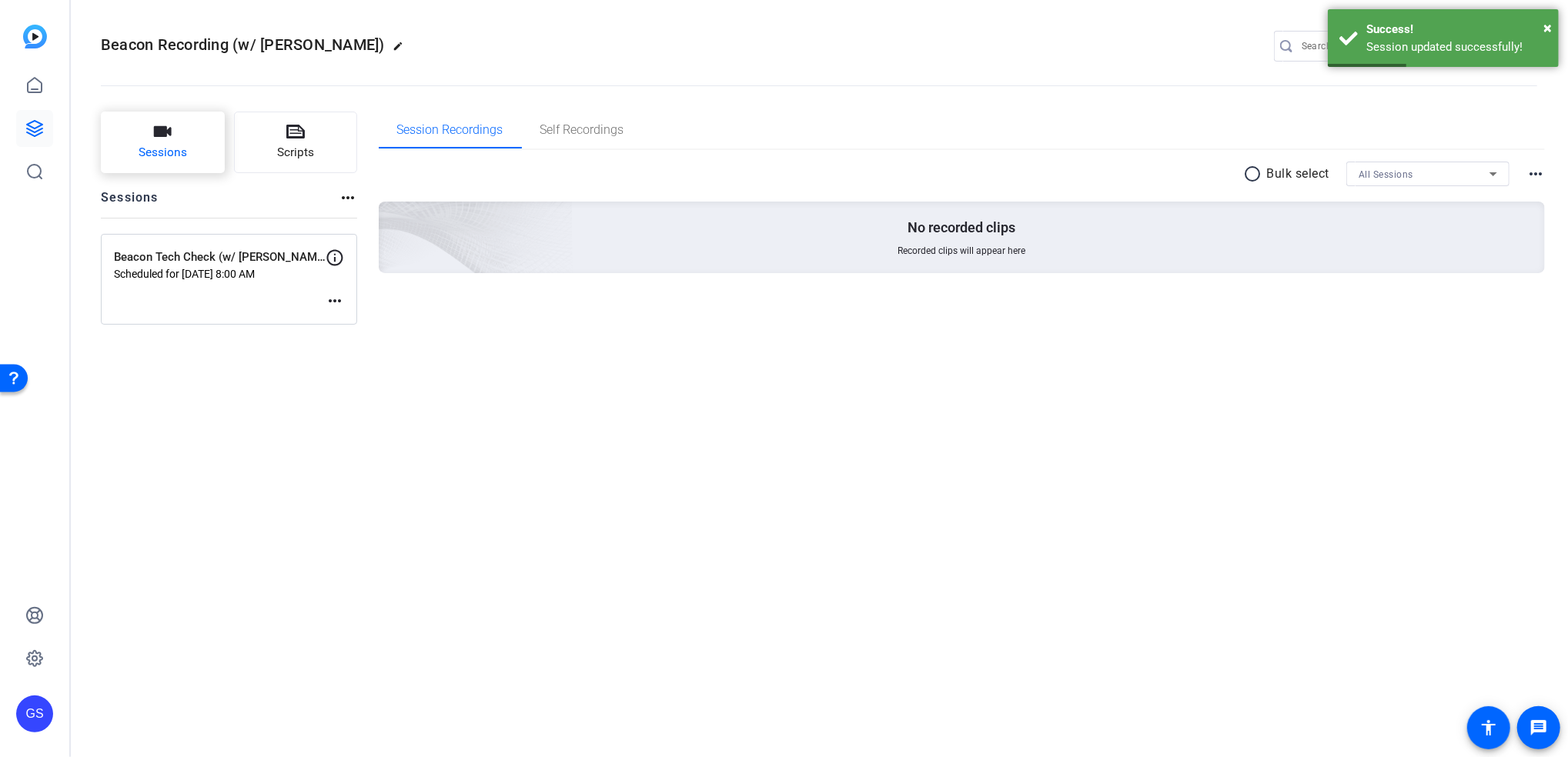
click at [192, 153] on button "Sessions" at bounding box center [163, 142] width 124 height 62
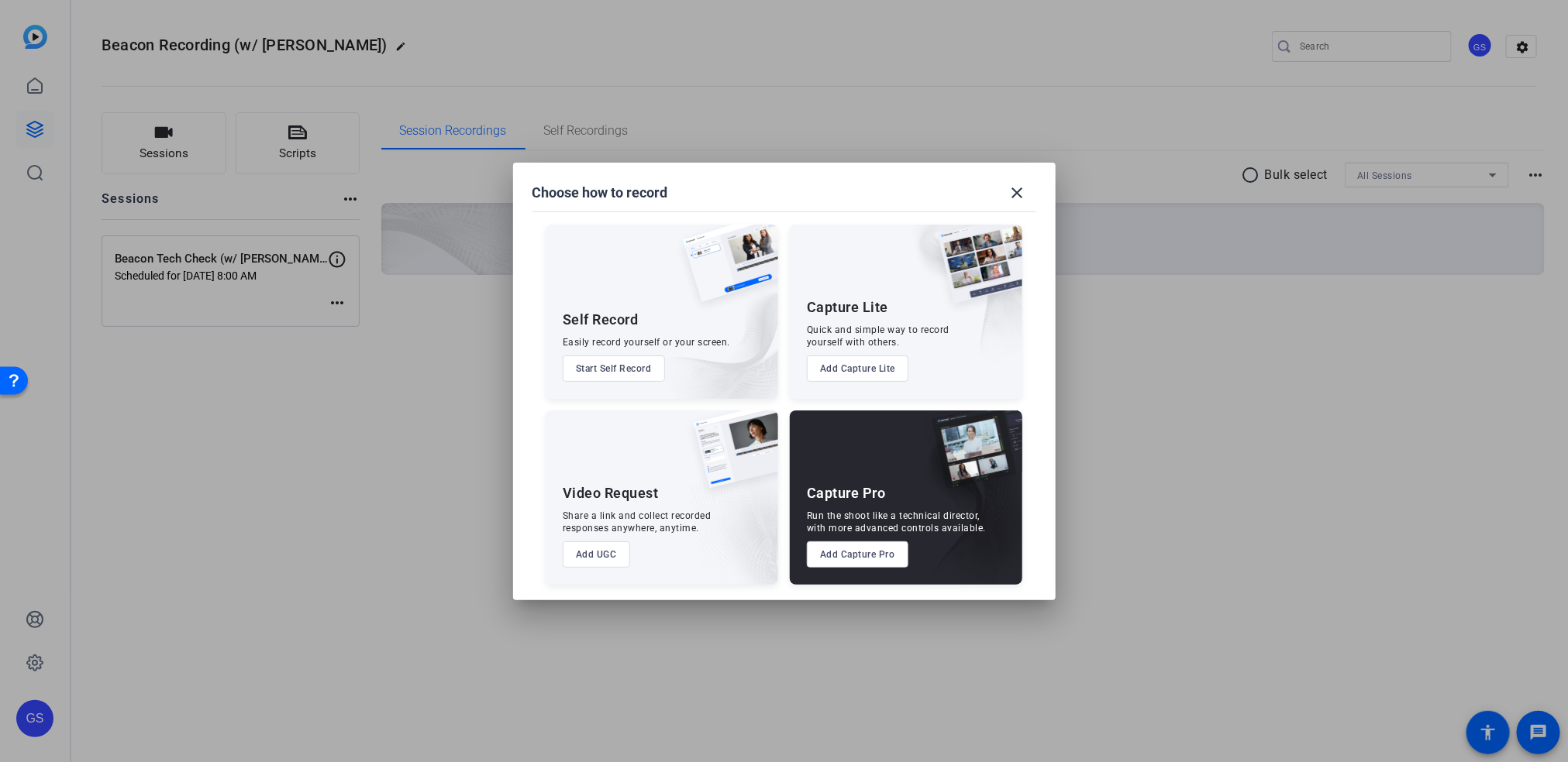
click at [869, 553] on button "Add Capture Pro" at bounding box center [858, 555] width 102 height 26
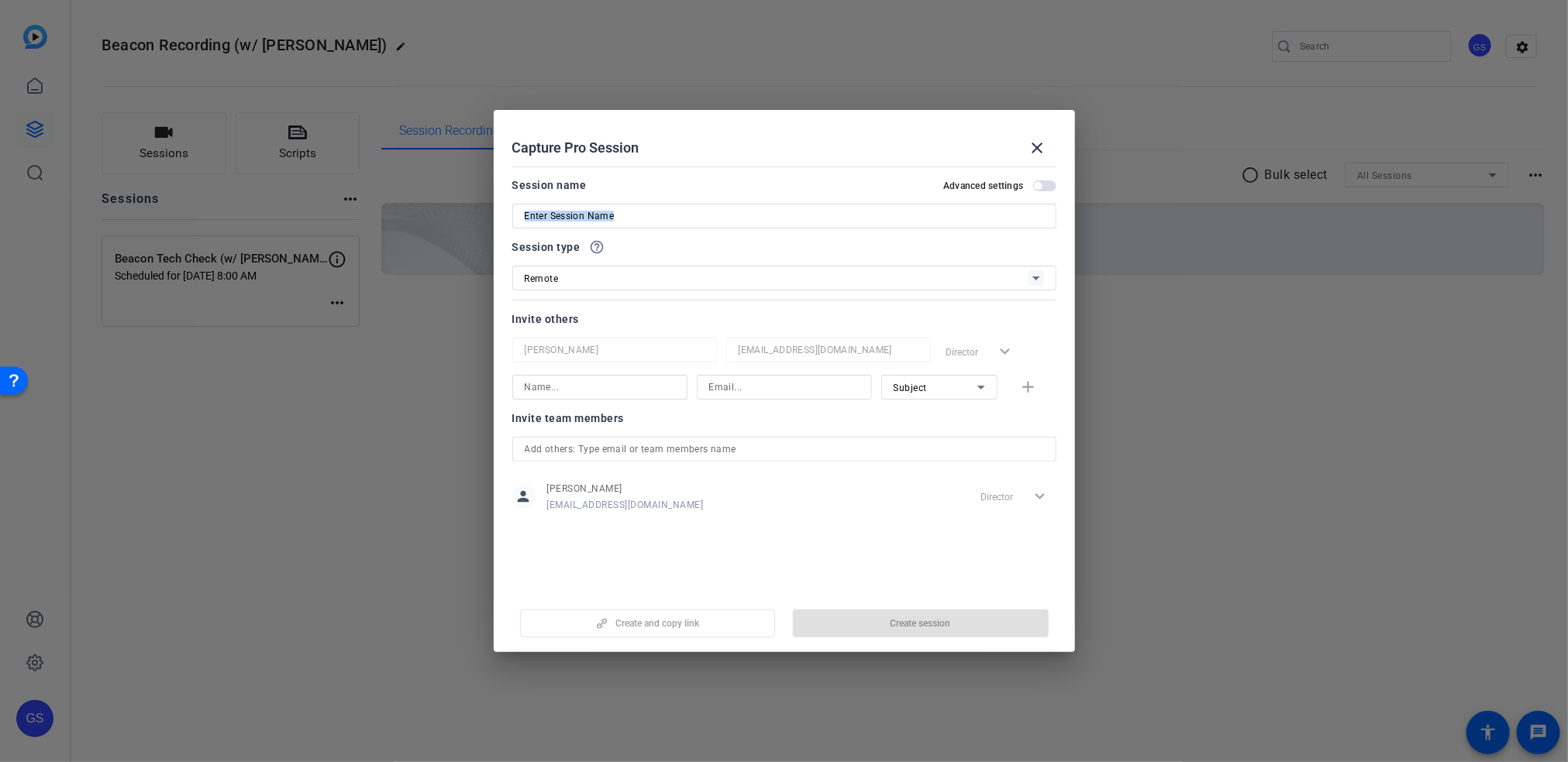
drag, startPoint x: 723, startPoint y: 227, endPoint x: 749, endPoint y: 213, distance: 29.5
click at [749, 213] on mat-form-field at bounding box center [784, 216] width 544 height 25
click at [749, 213] on input at bounding box center [784, 216] width 519 height 18
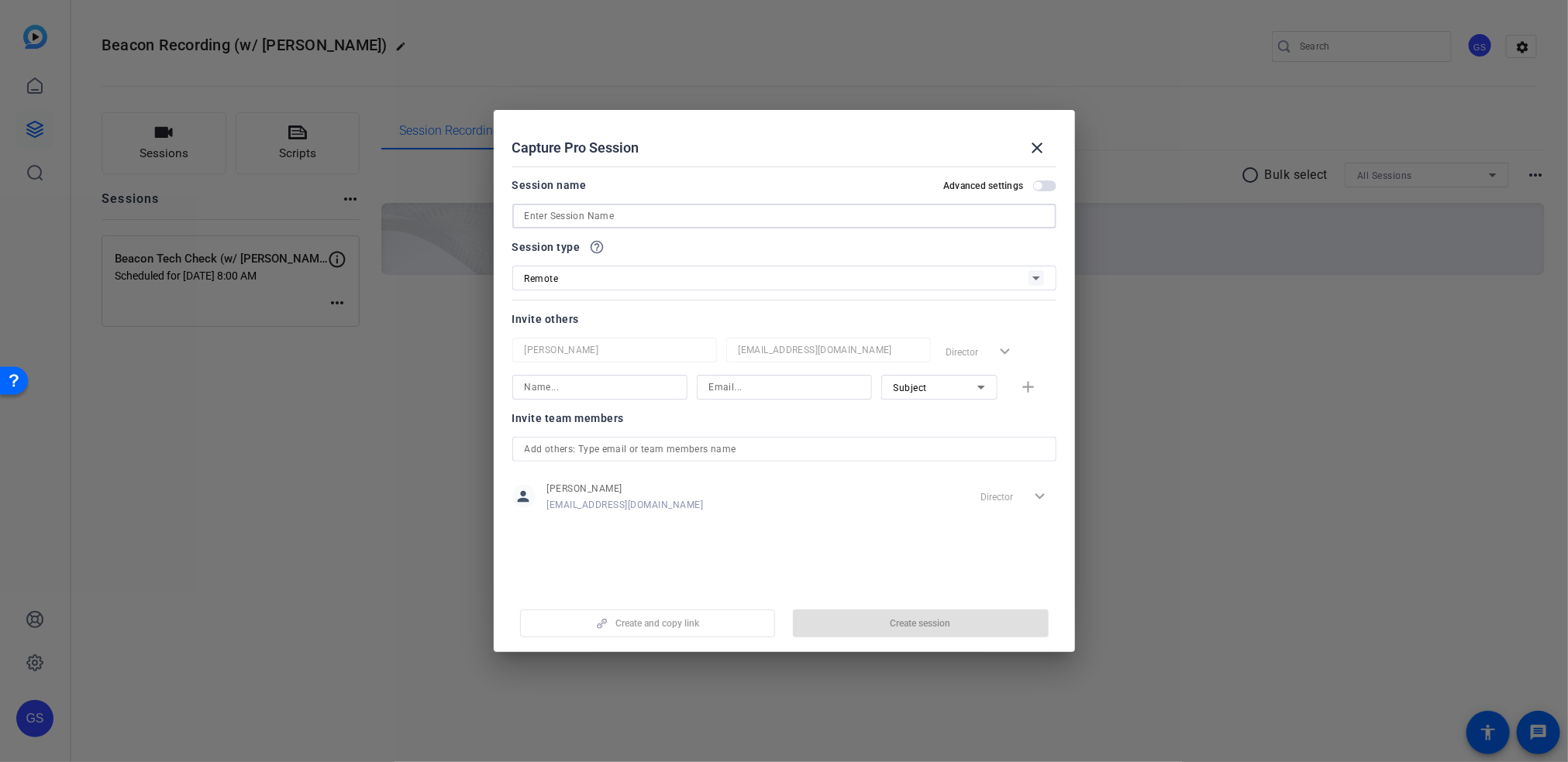
click at [749, 213] on input at bounding box center [784, 216] width 519 height 18
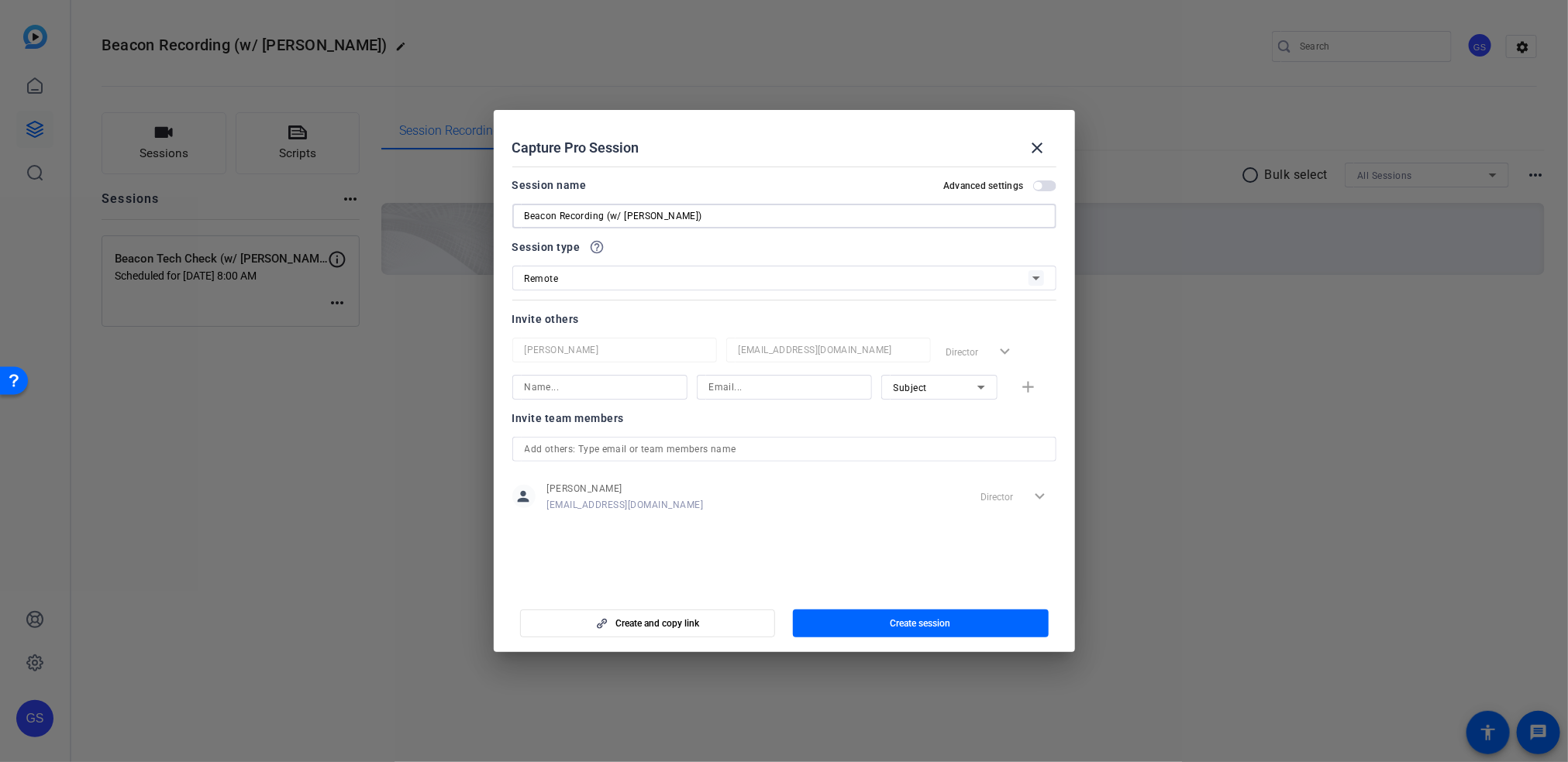
type input "Beacon Recording (w/ [PERSON_NAME])"
click at [665, 385] on input at bounding box center [599, 387] width 150 height 18
type input "[PERSON_NAME]"
type input "[EMAIL_ADDRESS][DOMAIN_NAME]"
drag, startPoint x: 676, startPoint y: 437, endPoint x: 678, endPoint y: 450, distance: 13.2
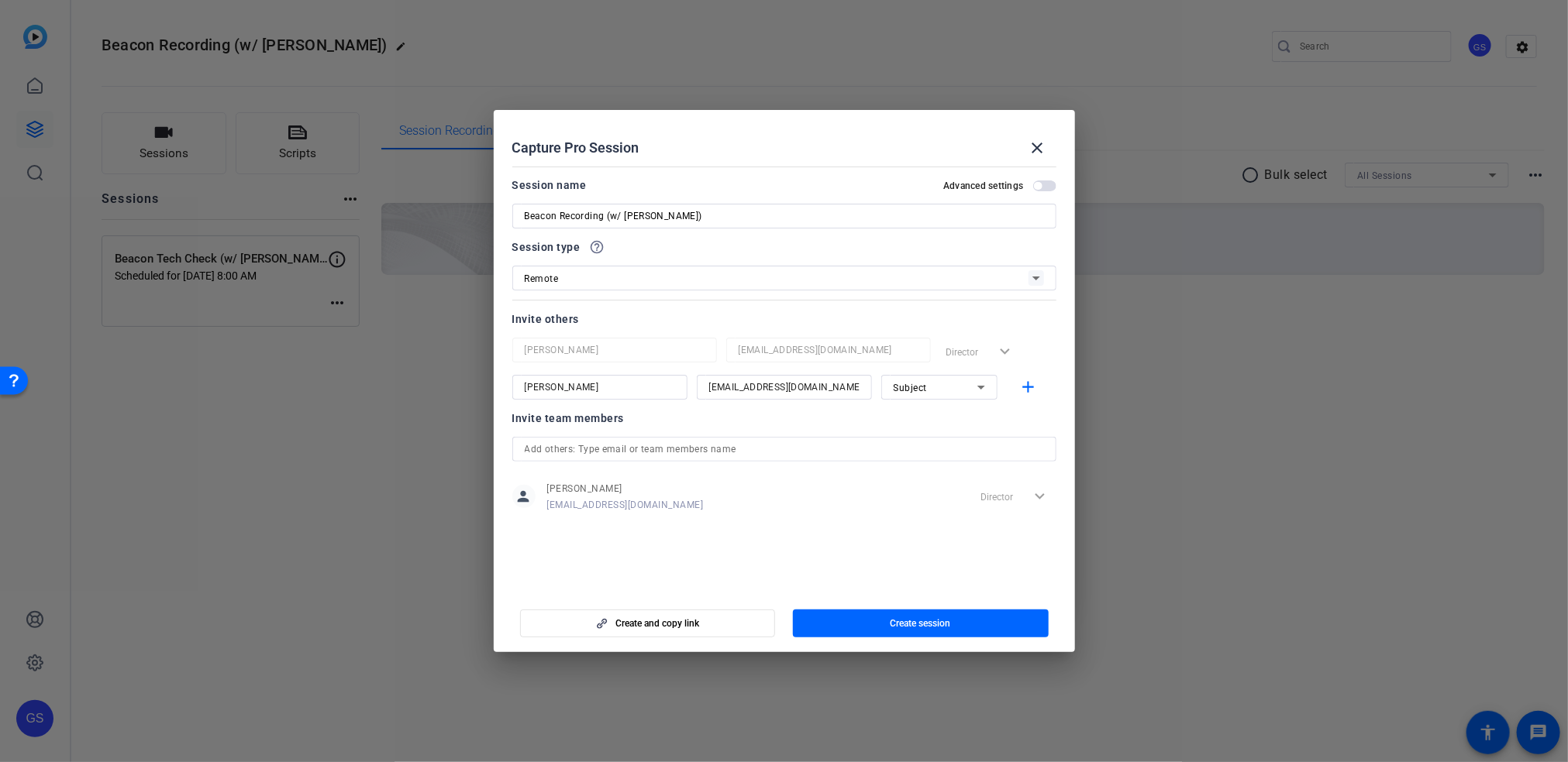
click at [678, 450] on div at bounding box center [784, 449] width 519 height 25
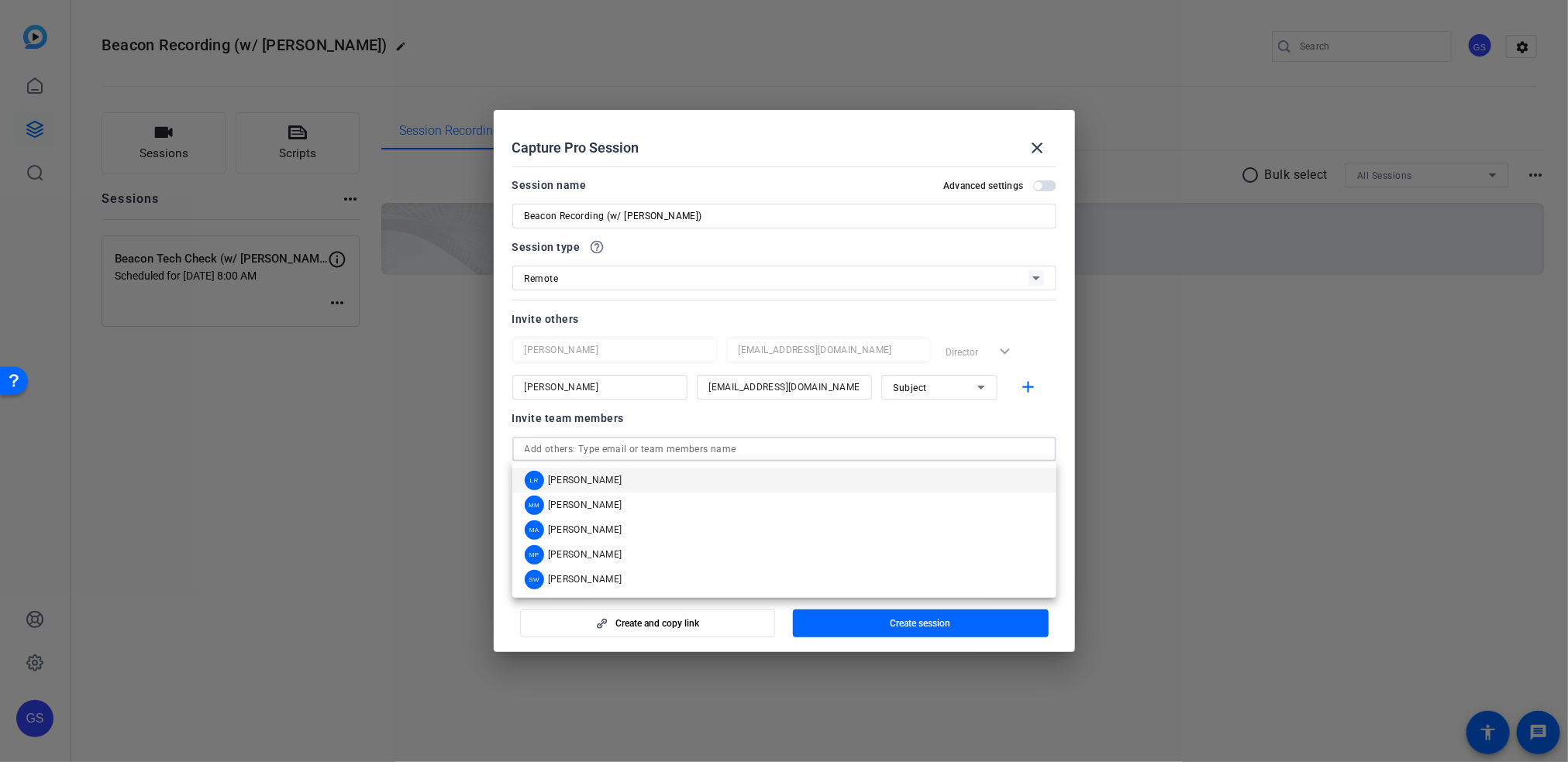
click at [678, 450] on input "text" at bounding box center [784, 449] width 519 height 18
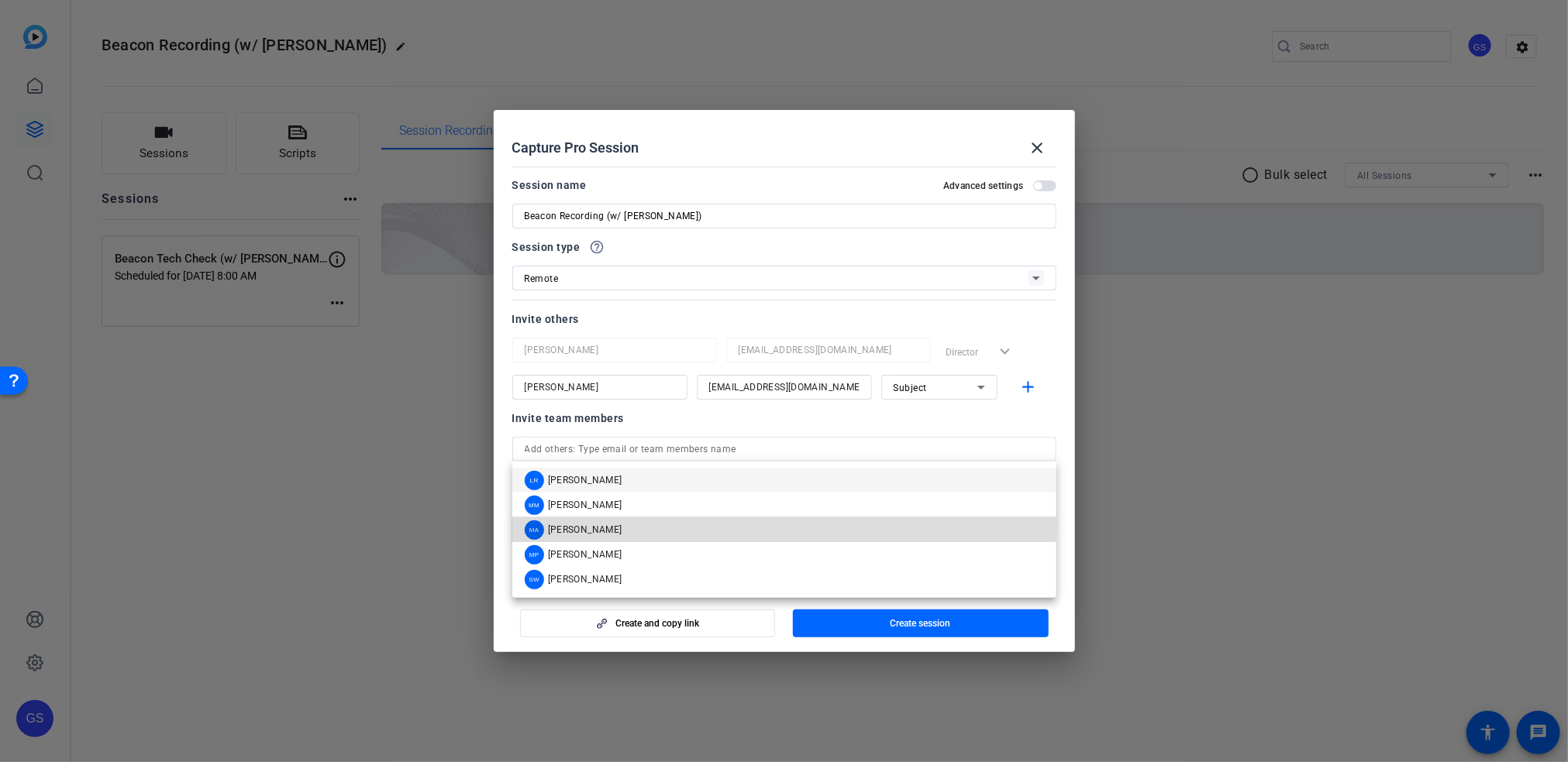
click at [608, 521] on div "MA [PERSON_NAME]" at bounding box center [573, 530] width 98 height 19
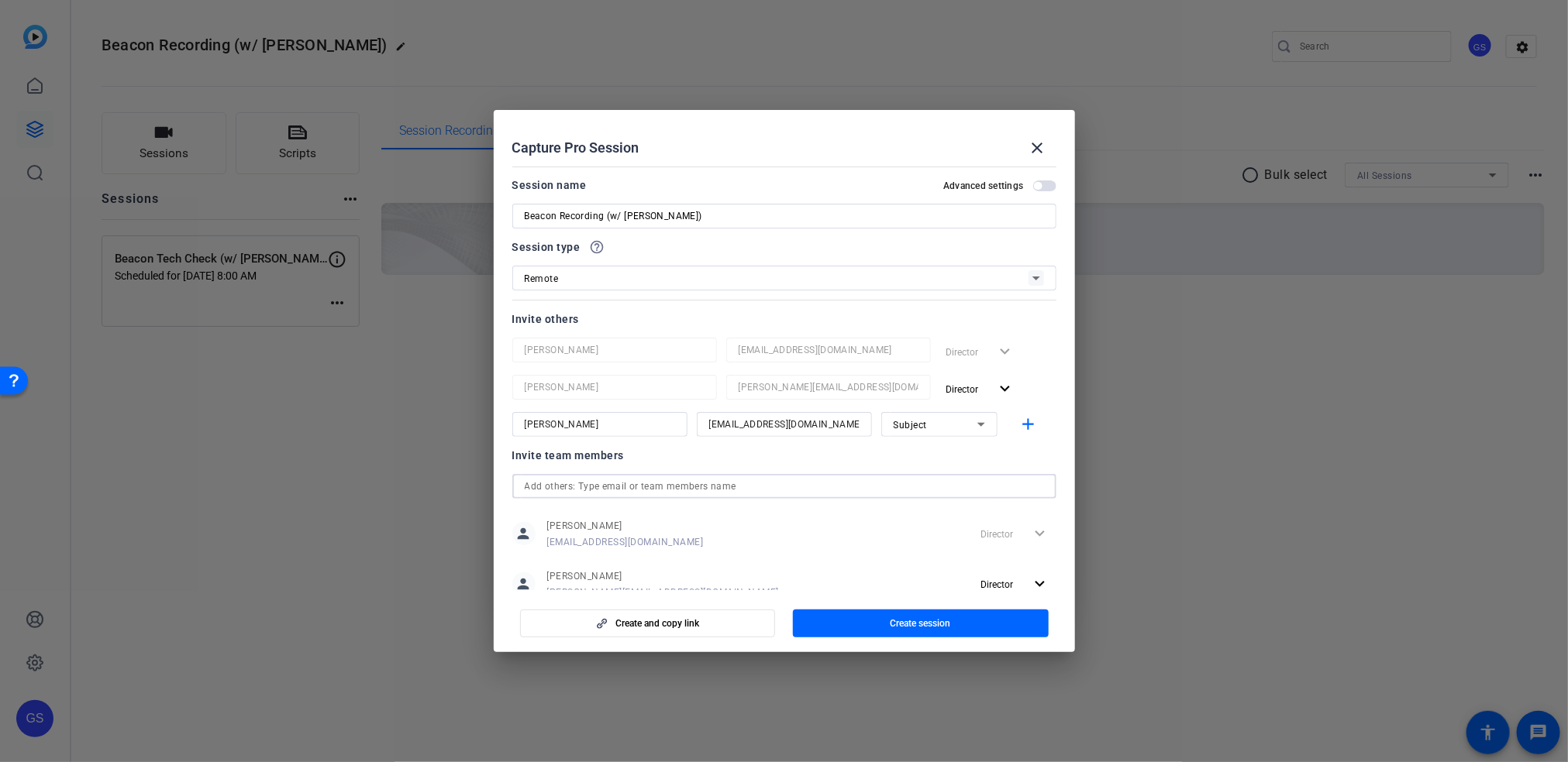
click at [637, 491] on input "text" at bounding box center [784, 486] width 519 height 18
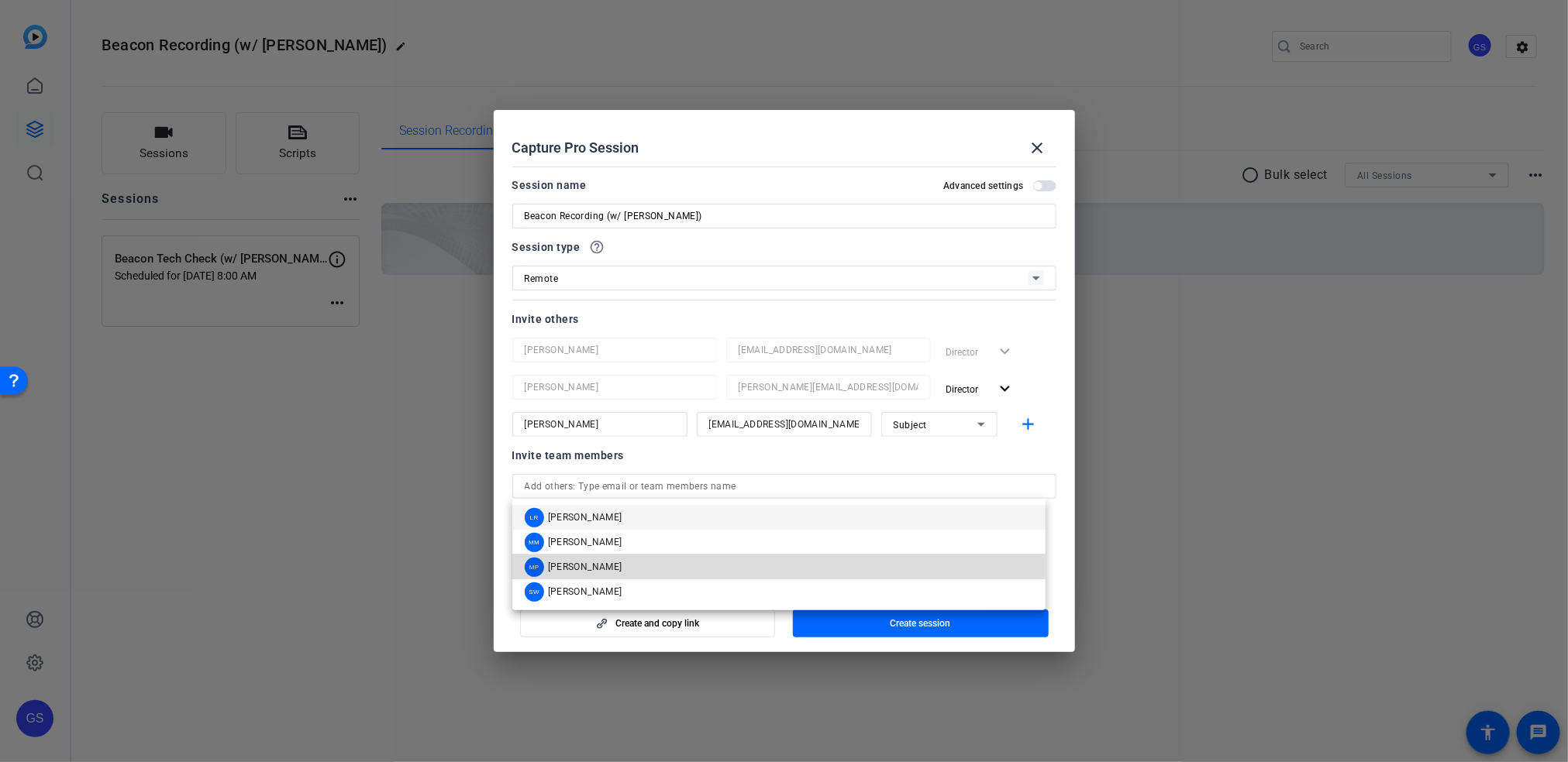
click at [603, 564] on span "[PERSON_NAME]" at bounding box center [585, 567] width 75 height 12
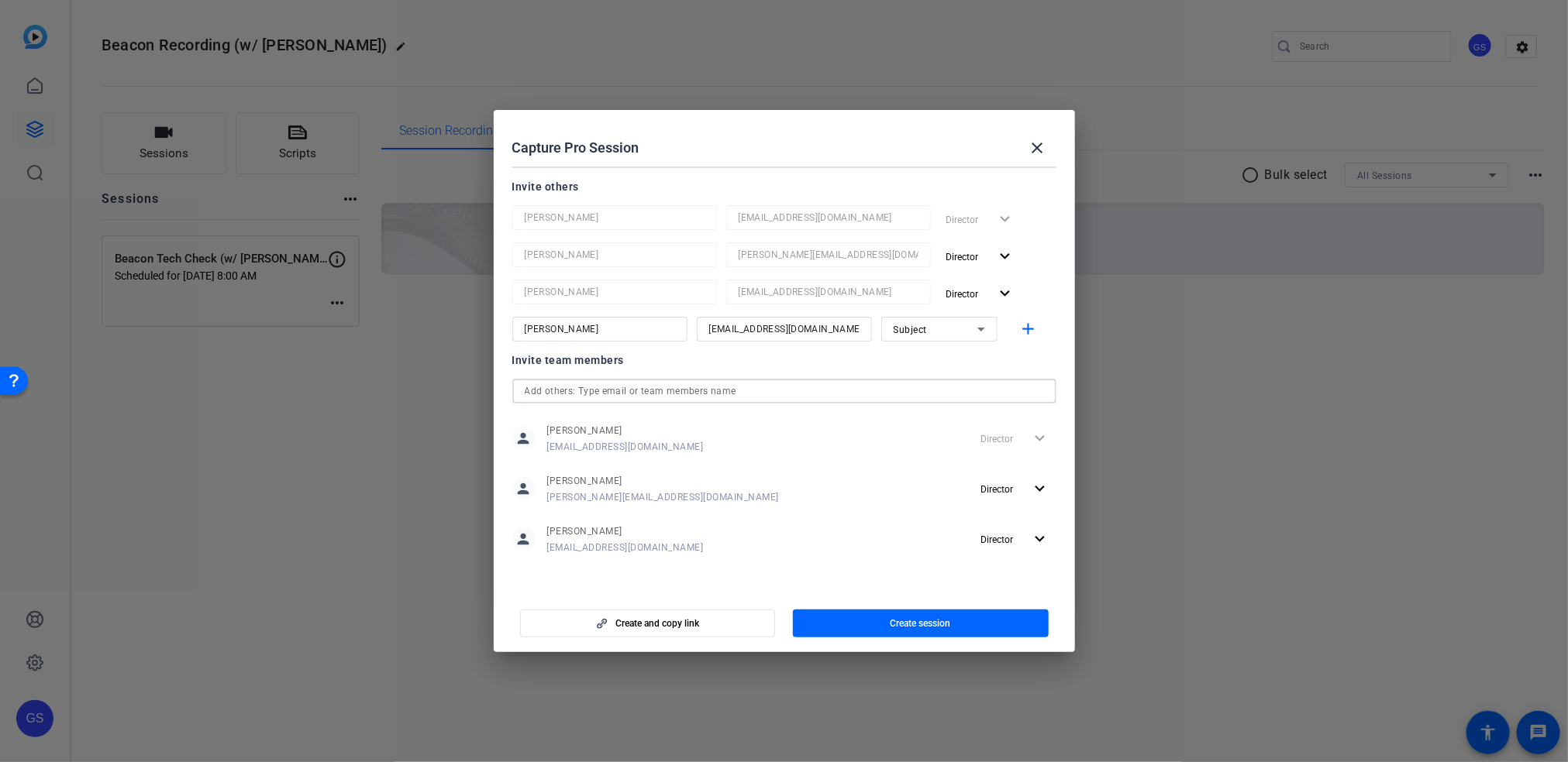
scroll to position [0, 0]
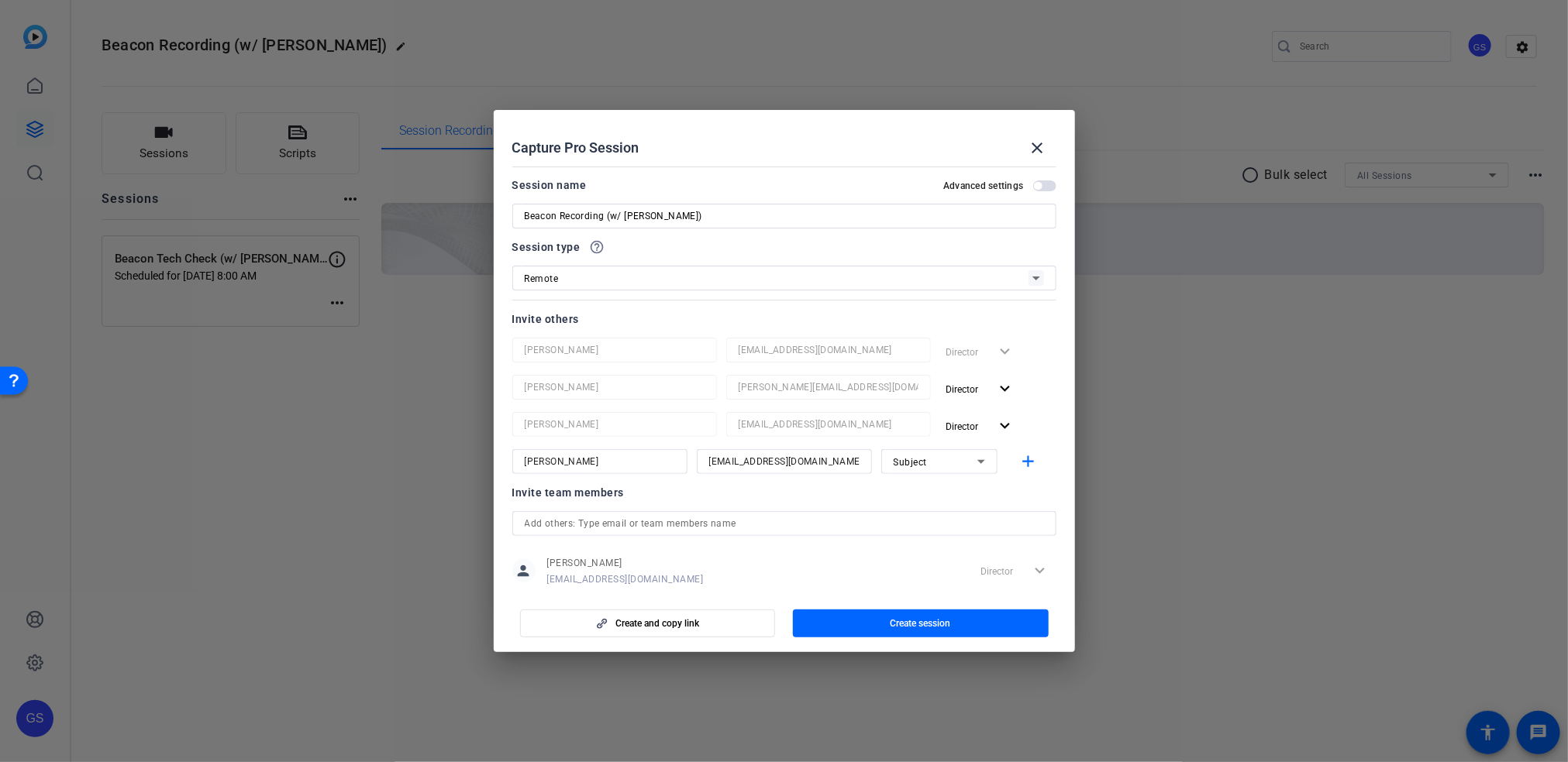
click at [1028, 178] on mat-slide-toggle "Advanced settings" at bounding box center [1000, 184] width 112 height 18
click at [1033, 185] on span "button" at bounding box center [1044, 186] width 23 height 11
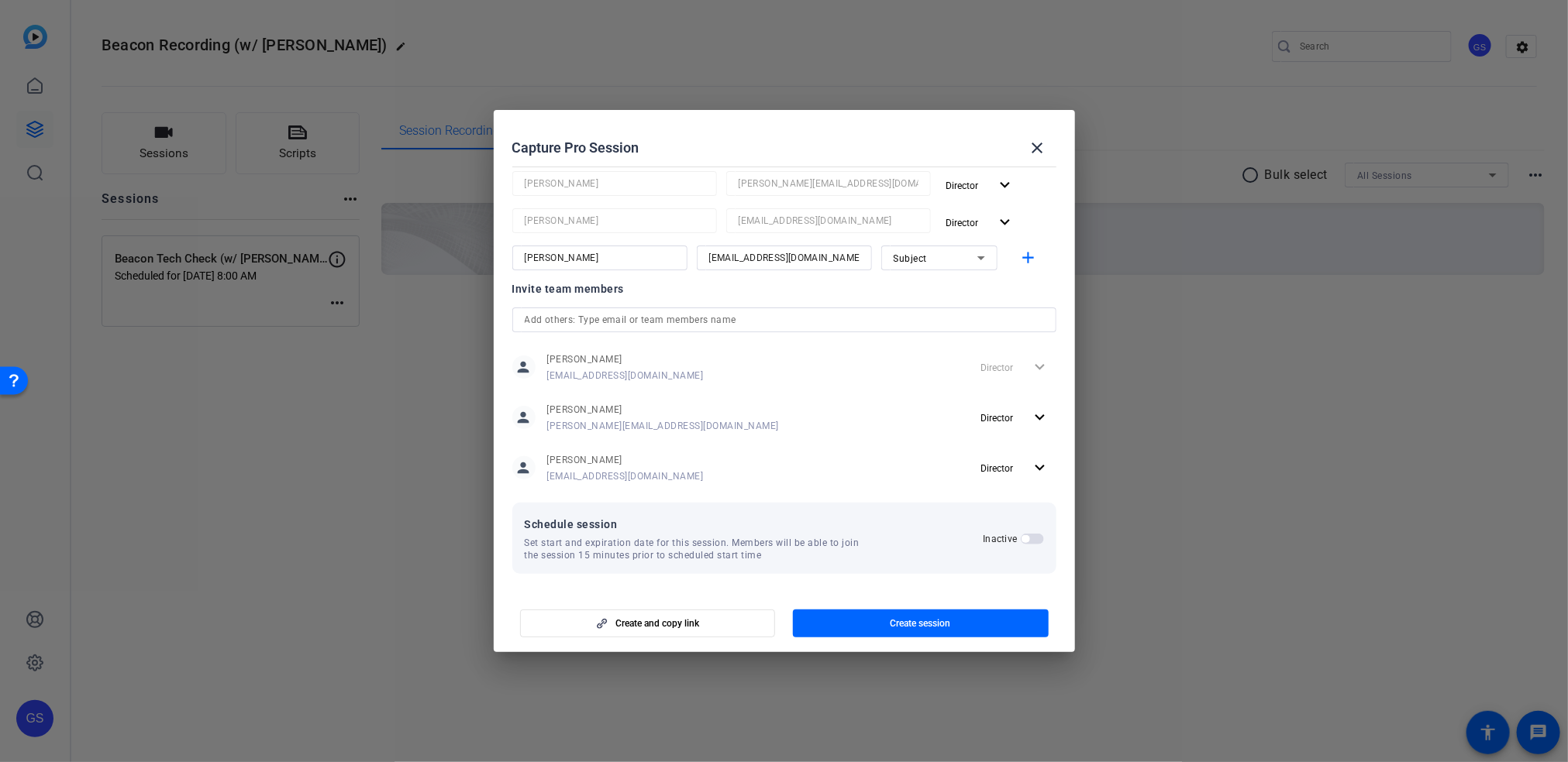
click at [1022, 537] on span "button" at bounding box center [1032, 539] width 23 height 11
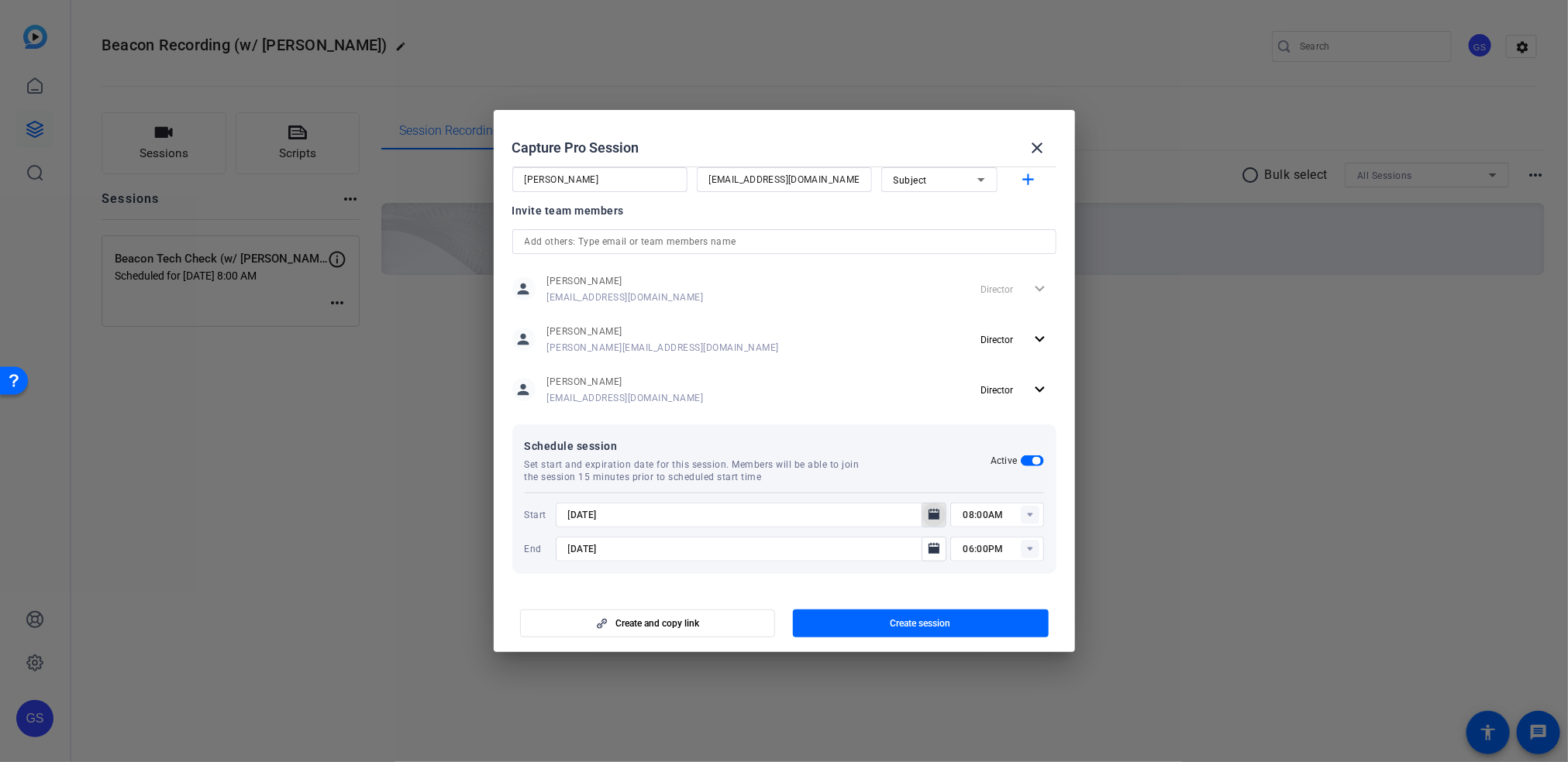
click at [928, 512] on icon "Open calendar" at bounding box center [934, 514] width 12 height 18
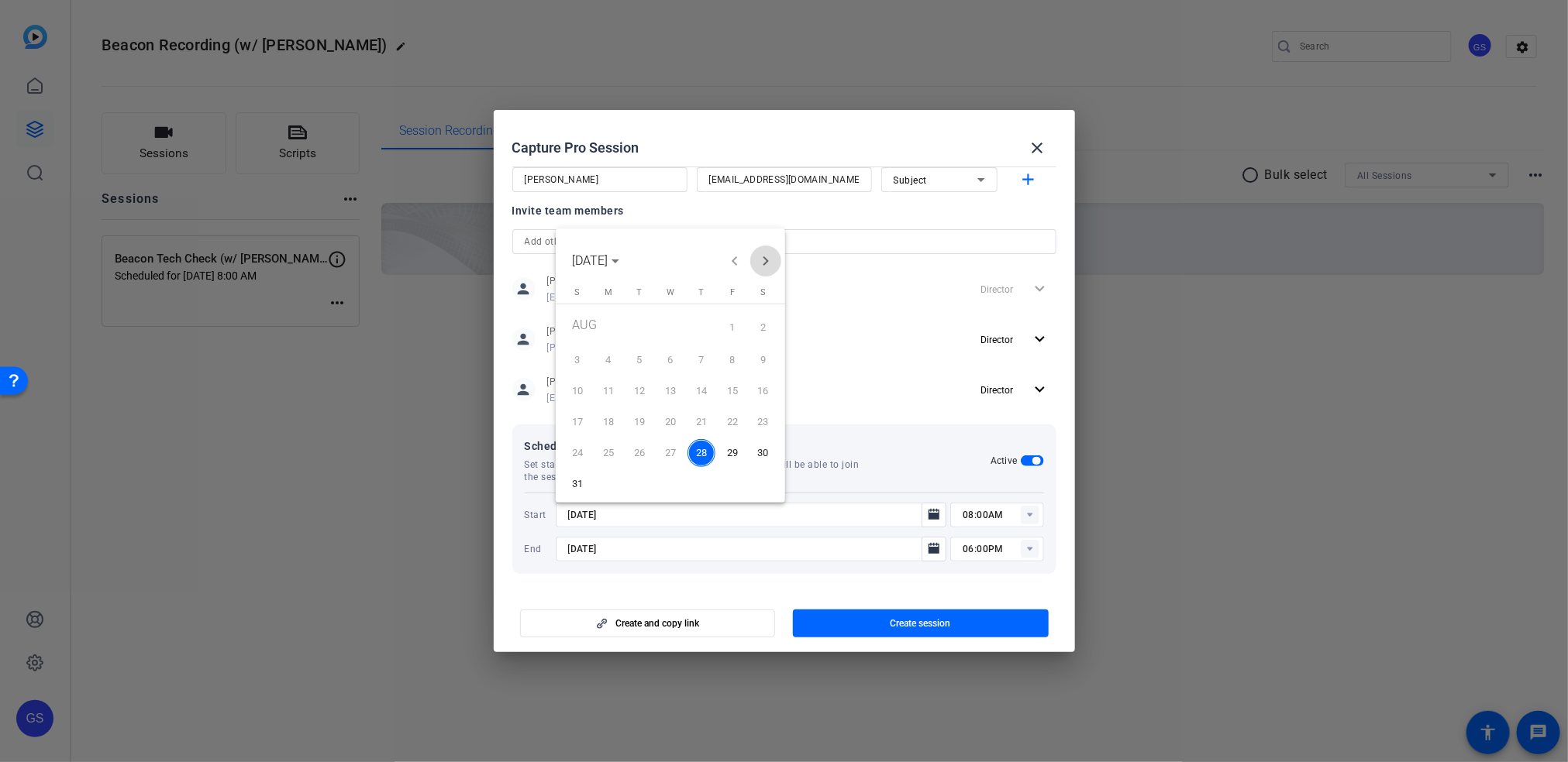
click at [766, 267] on span "Next month" at bounding box center [765, 261] width 31 height 31
click at [734, 329] on span "3" at bounding box center [733, 327] width 28 height 32
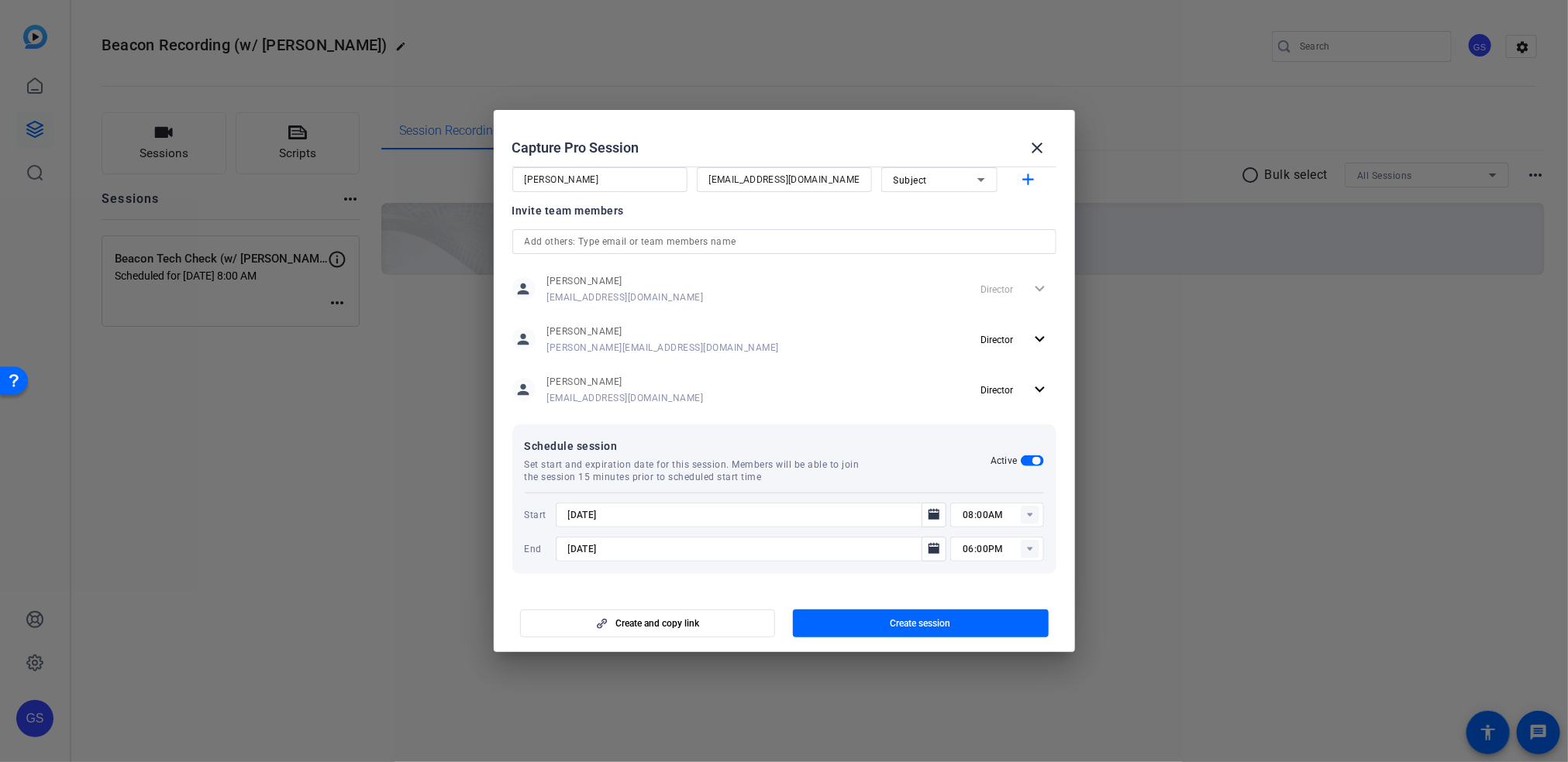
type input "[DATE]"
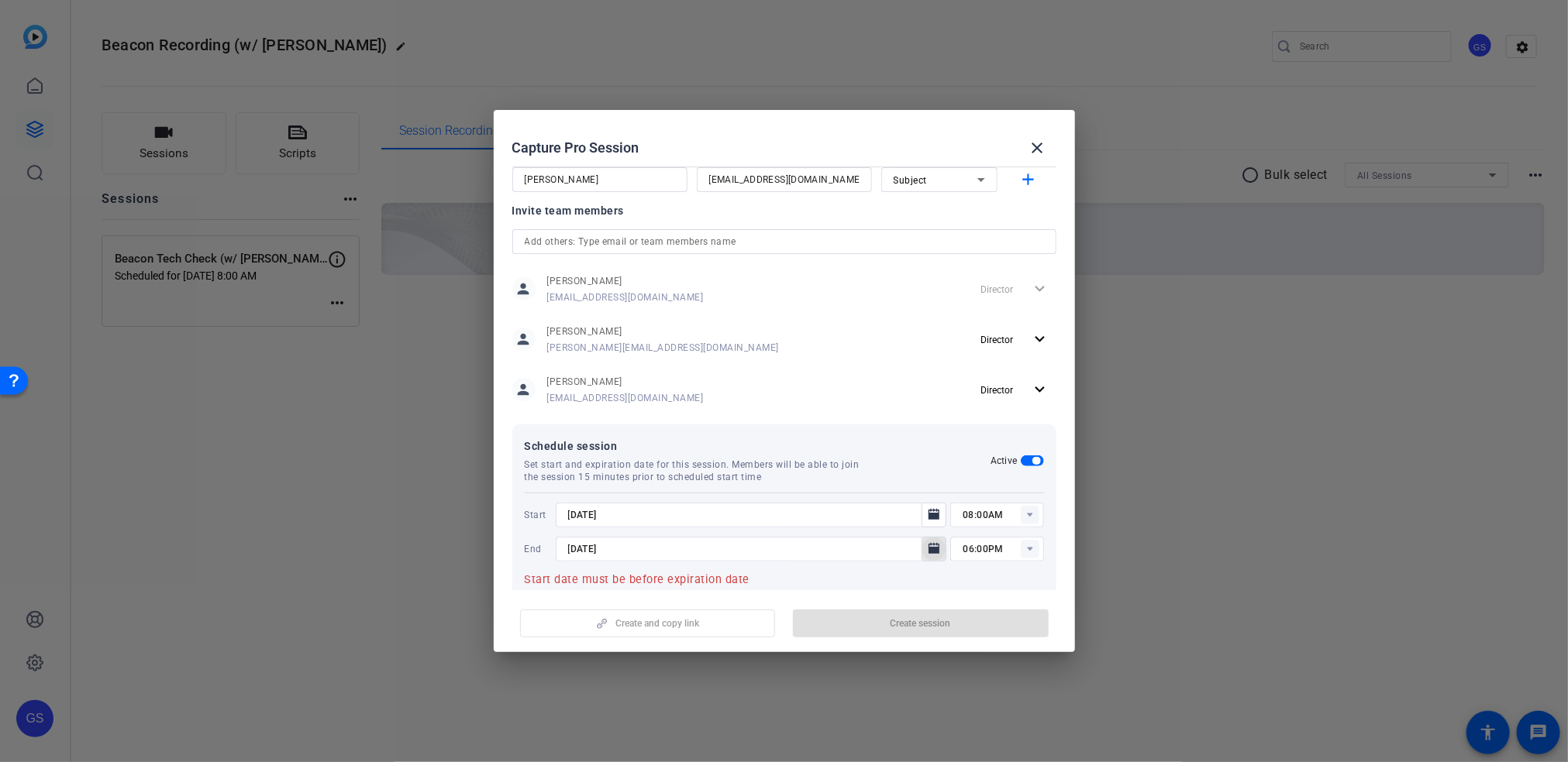
click at [929, 548] on icon "Open calendar" at bounding box center [934, 549] width 11 height 11
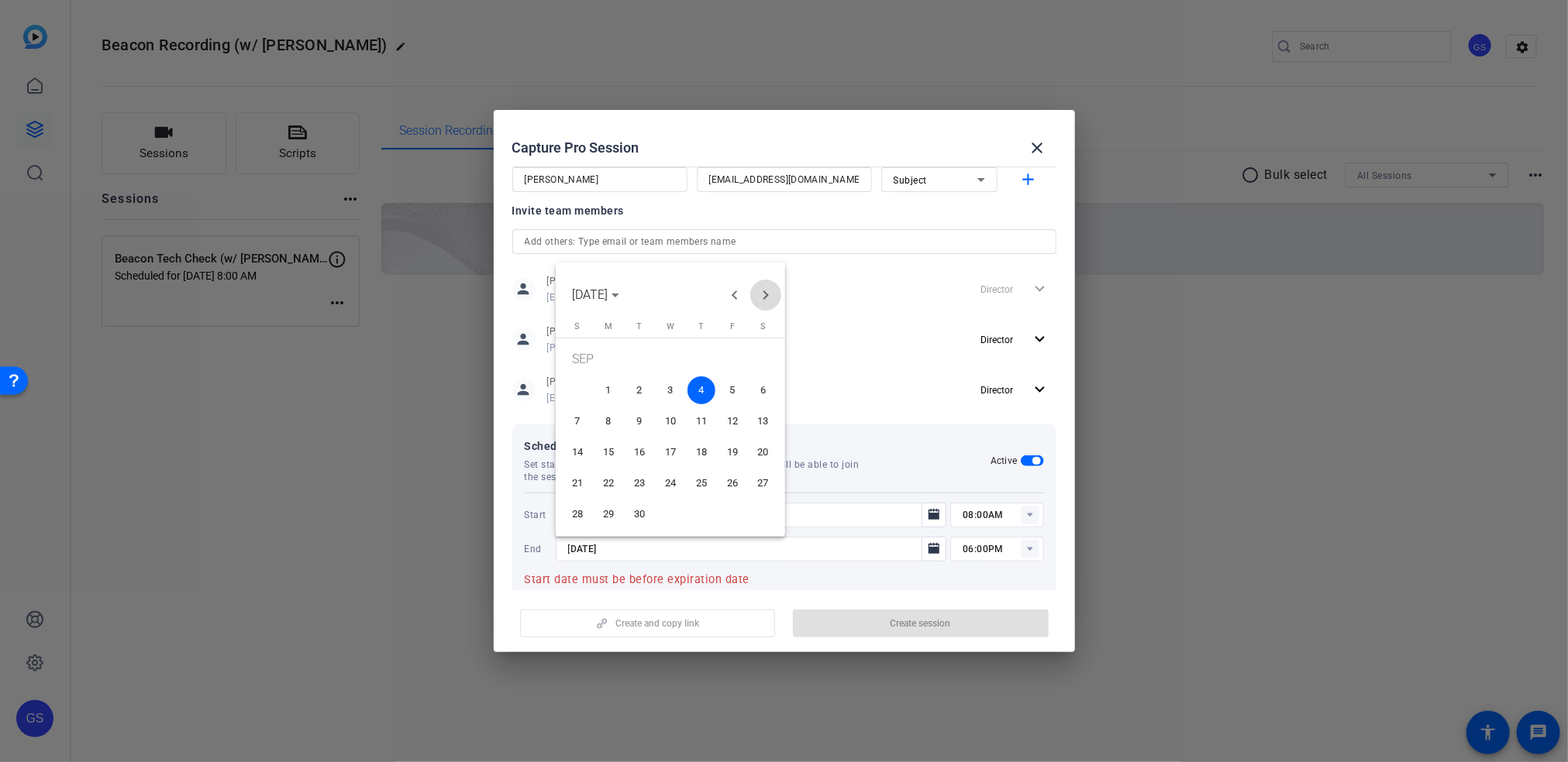
click at [760, 298] on span "Next month" at bounding box center [765, 295] width 31 height 31
click at [729, 299] on span "Previous month" at bounding box center [734, 295] width 31 height 31
click at [725, 354] on span "3" at bounding box center [733, 362] width 28 height 32
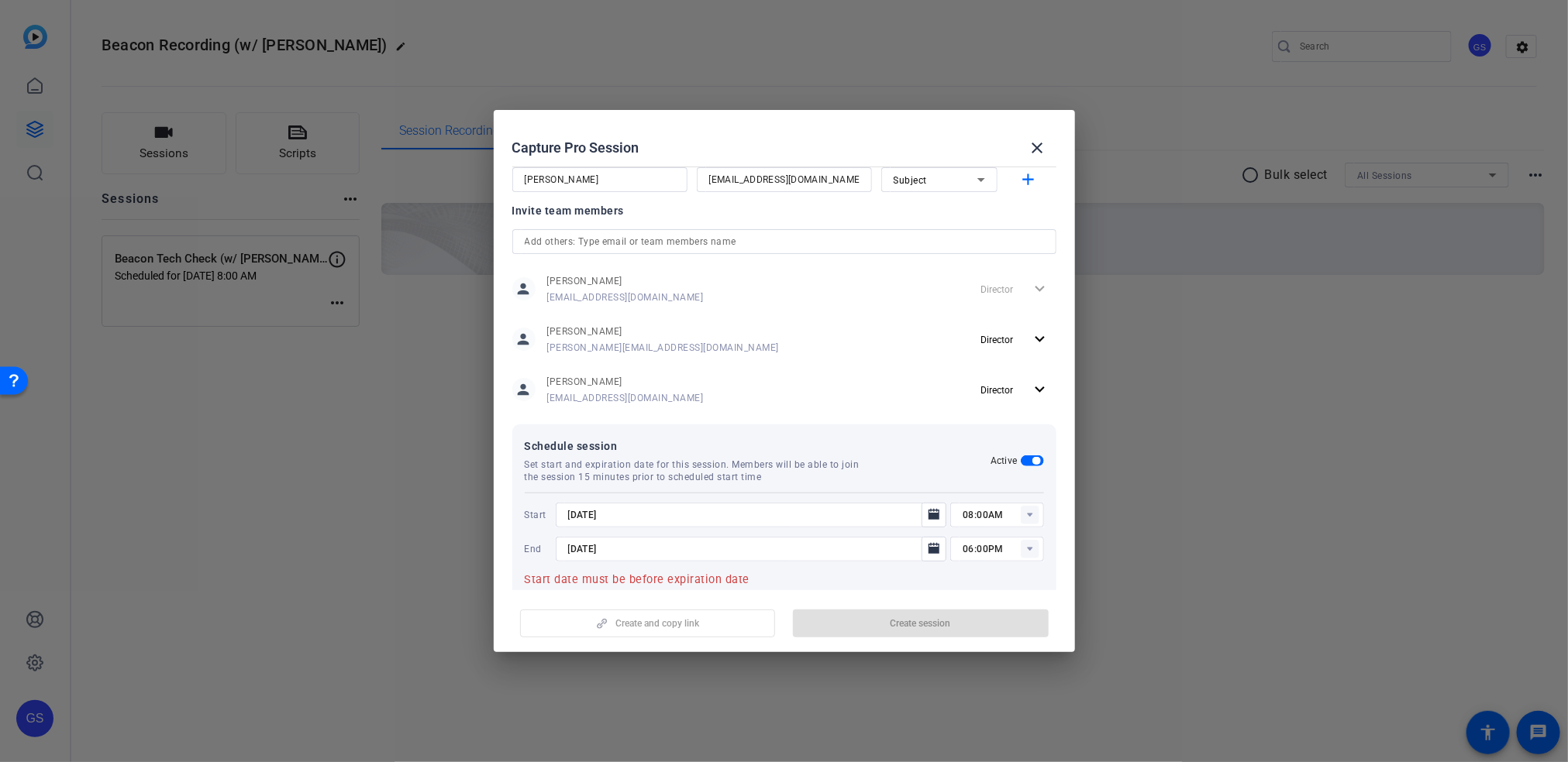
type input "[DATE]"
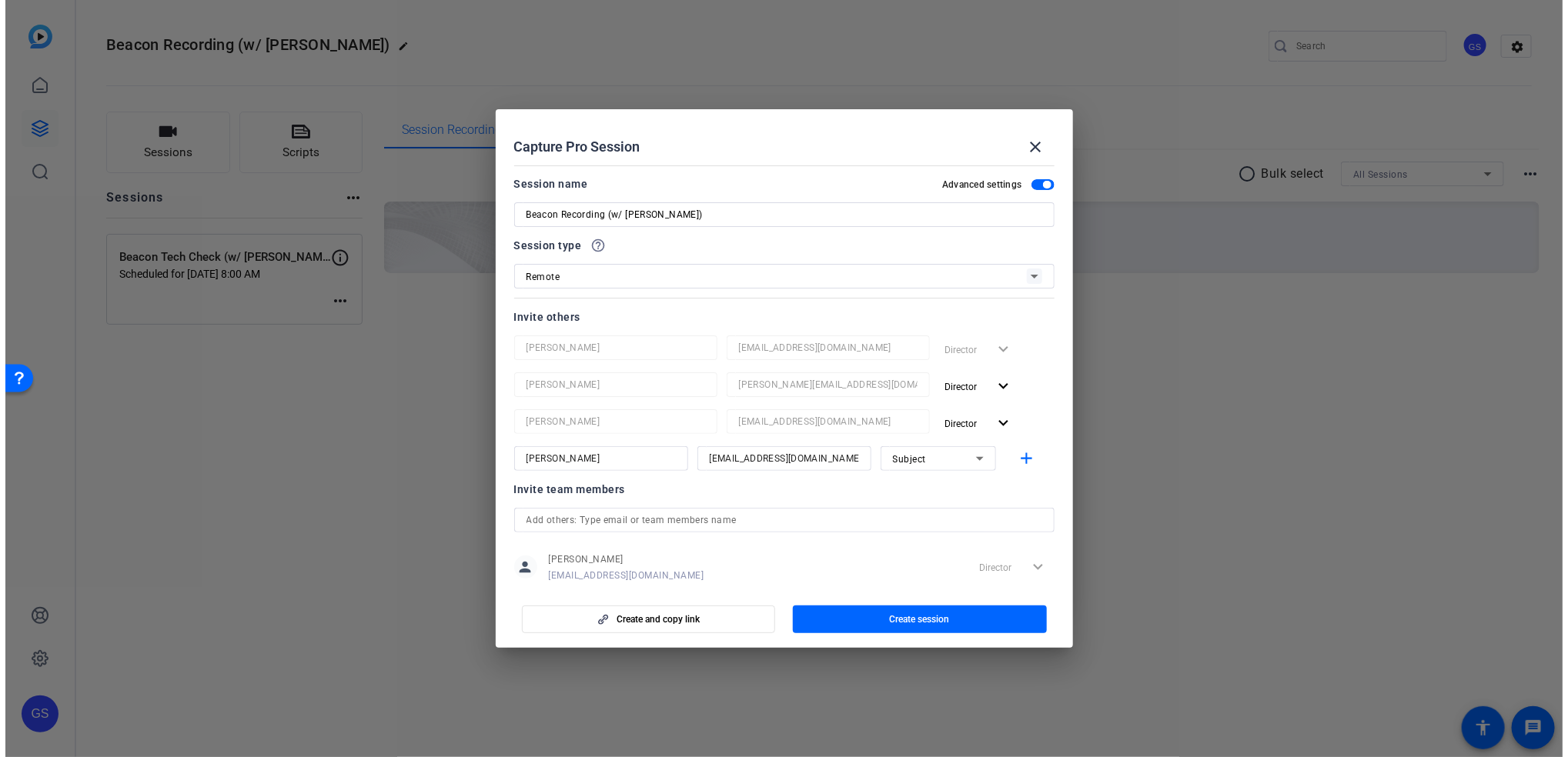
scroll to position [1, 0]
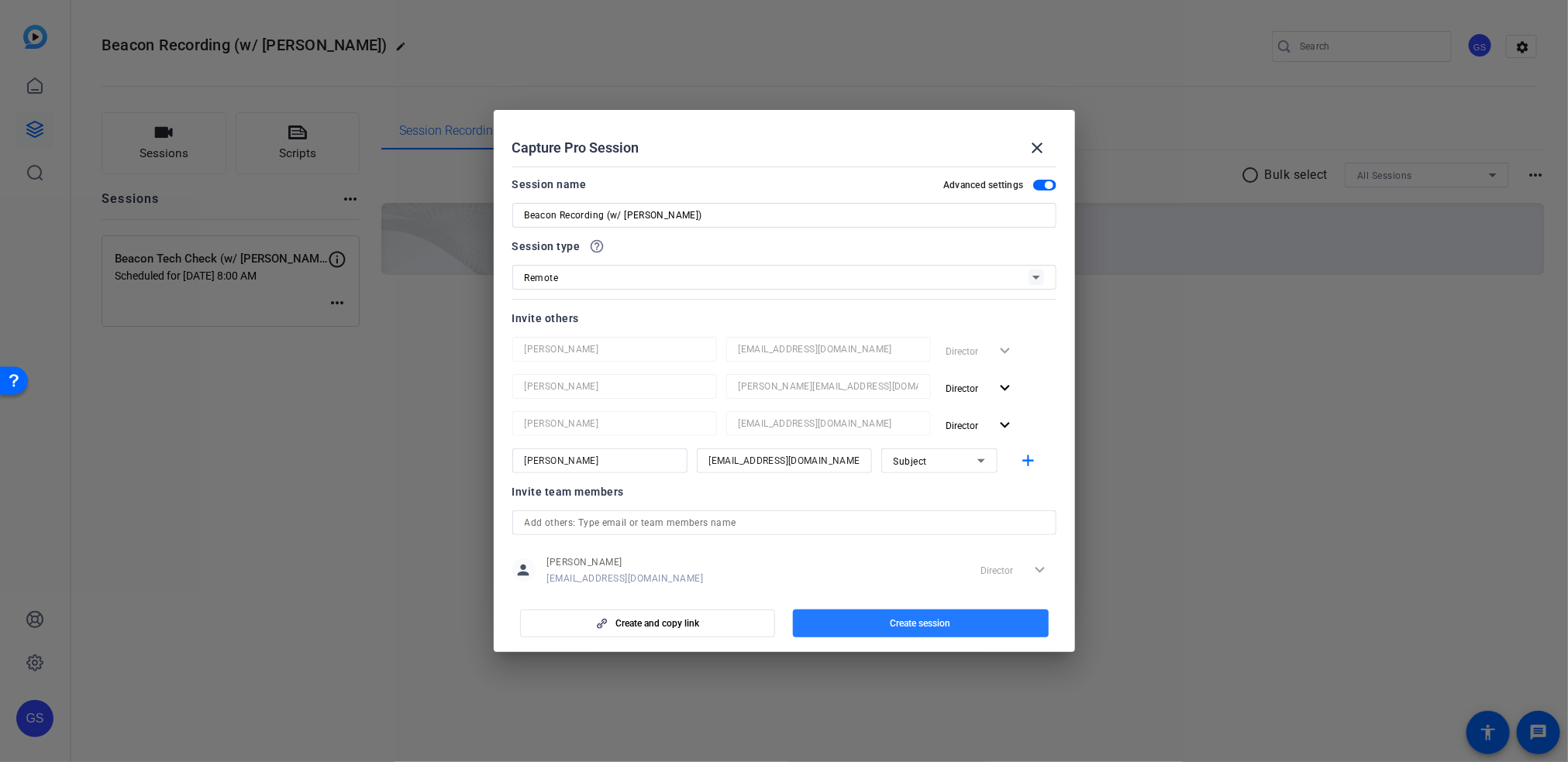
click at [920, 623] on span "Create session" at bounding box center [921, 623] width 61 height 12
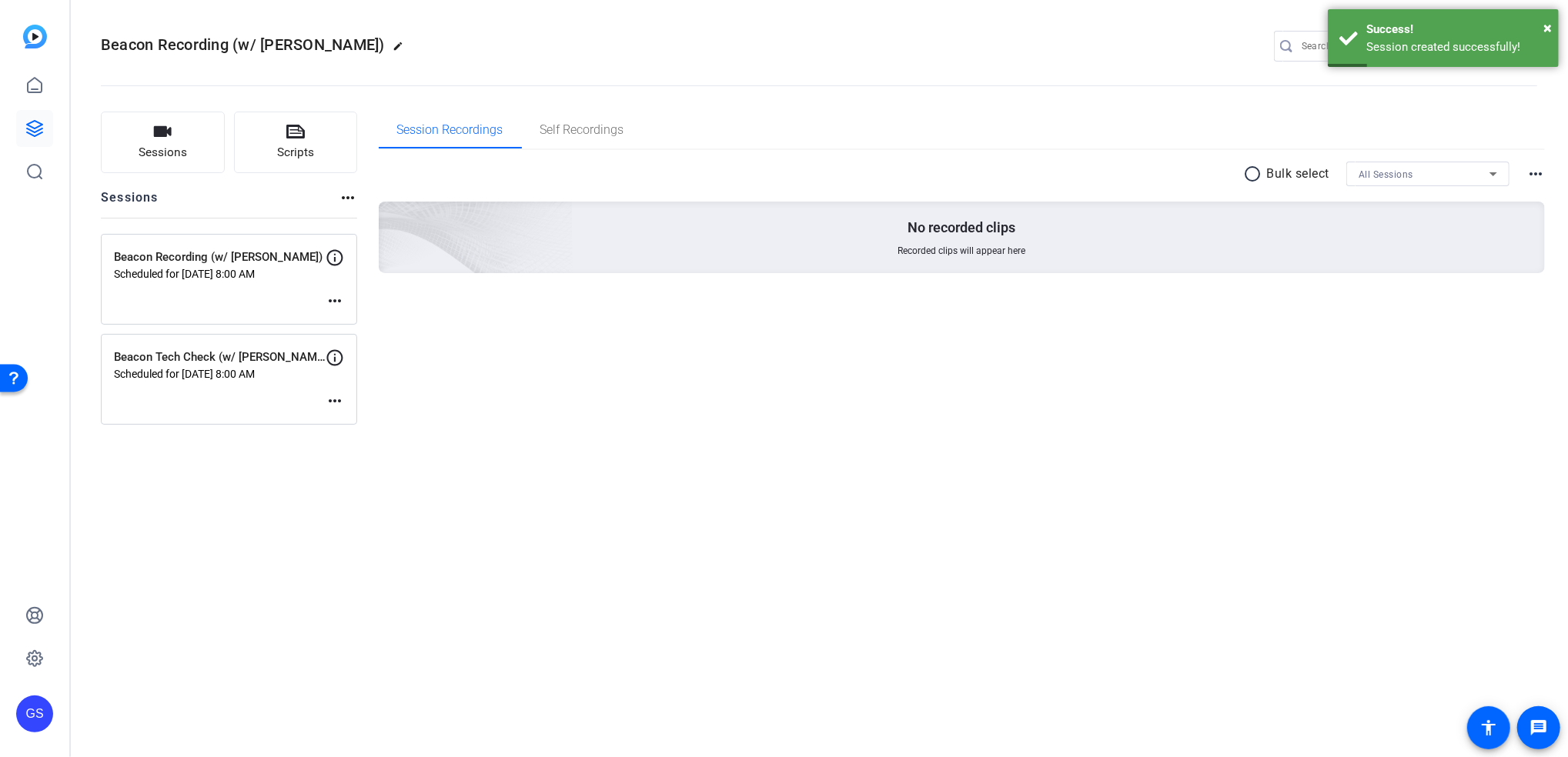
click at [338, 298] on mat-icon "more_horiz" at bounding box center [334, 300] width 18 height 18
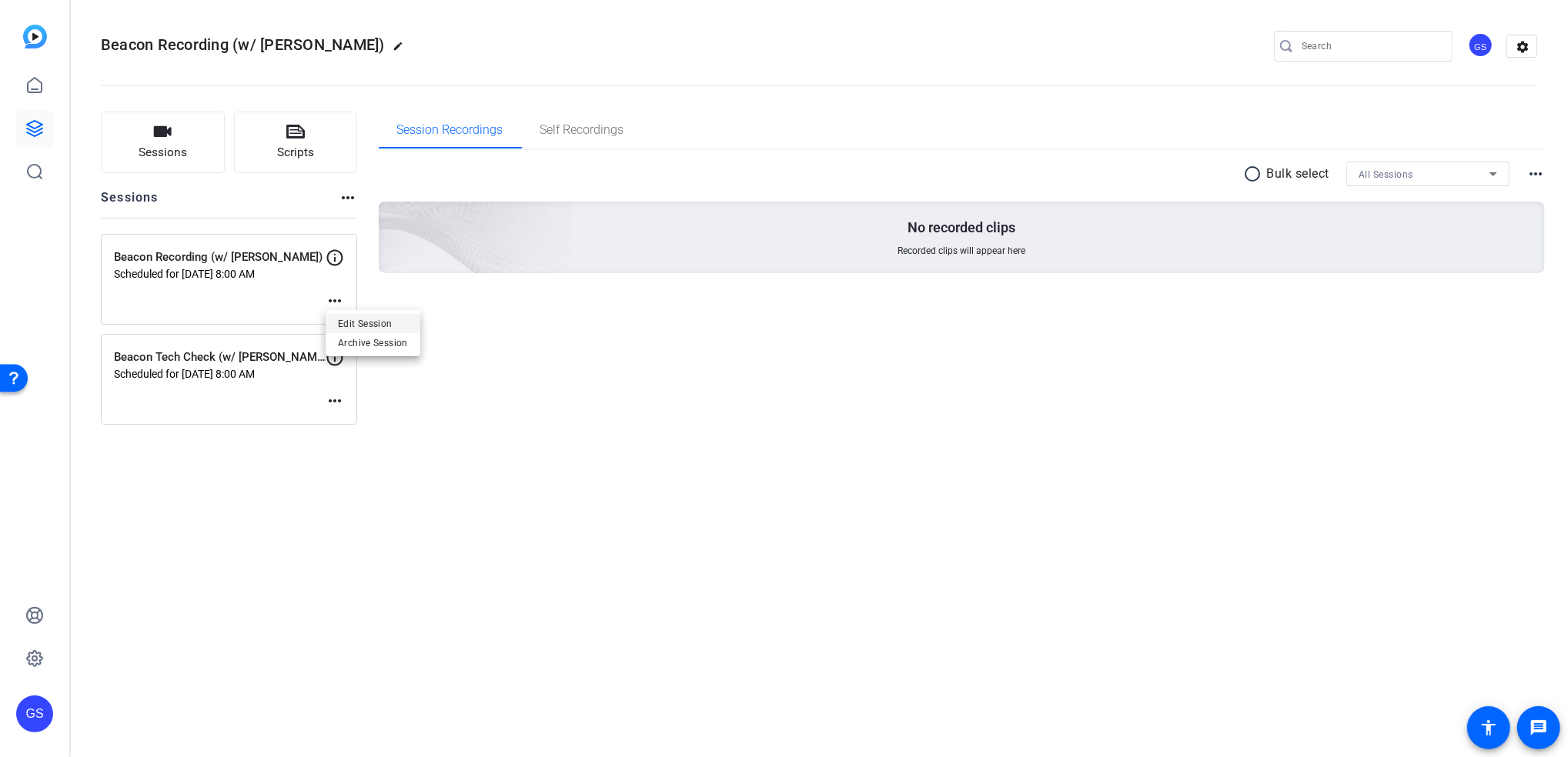
click at [353, 319] on span "Edit Session" at bounding box center [373, 324] width 70 height 18
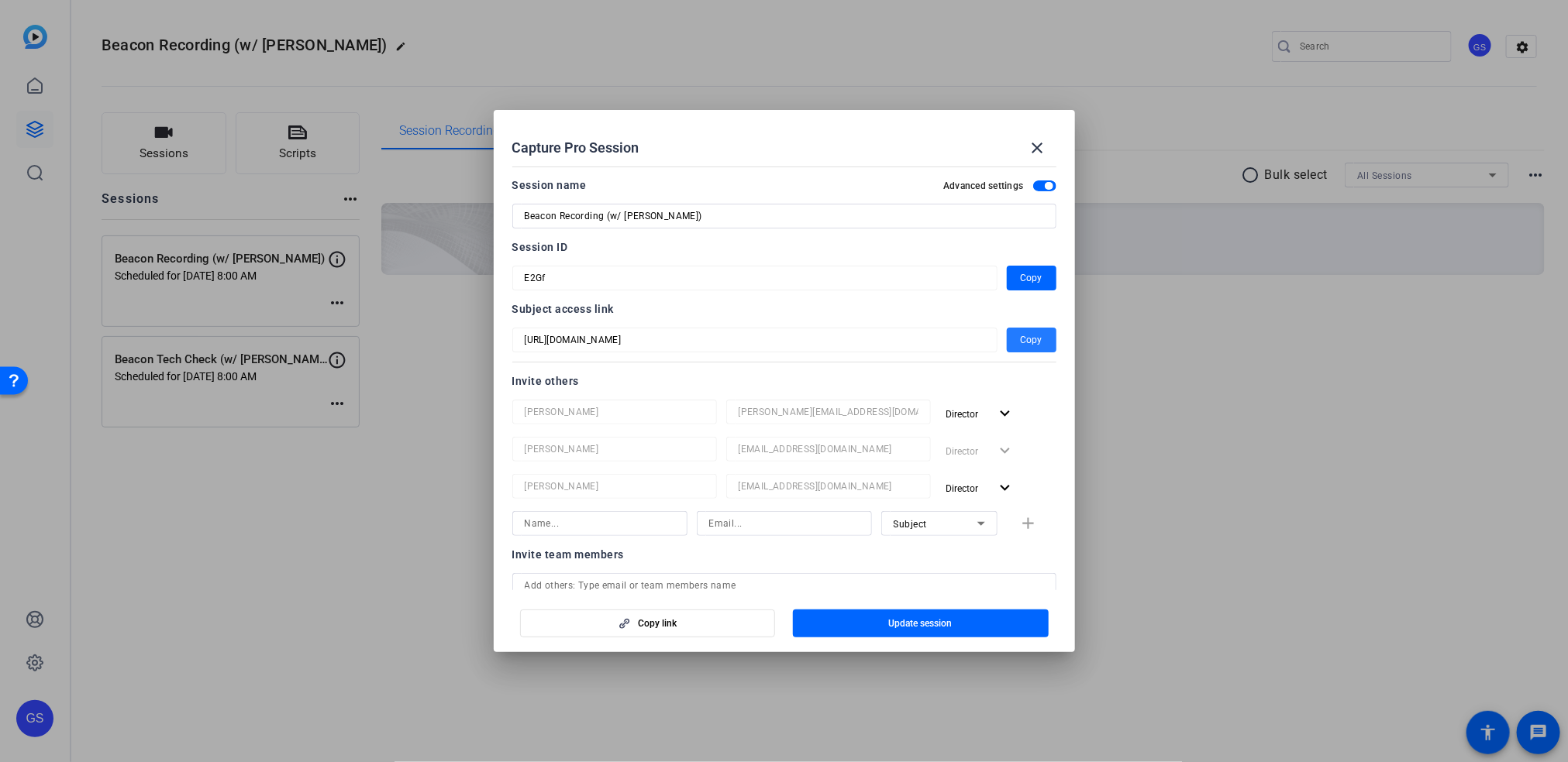
click at [1025, 335] on span "Copy" at bounding box center [1031, 340] width 22 height 18
click at [1031, 140] on mat-icon "close" at bounding box center [1037, 147] width 18 height 18
